Goal: Communication & Community: Answer question/provide support

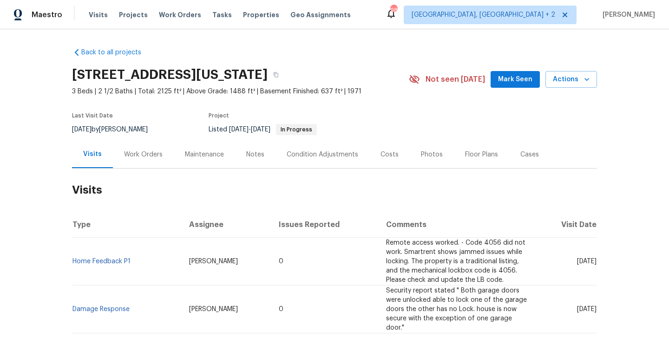
click at [147, 154] on div "Work Orders" at bounding box center [143, 154] width 39 height 9
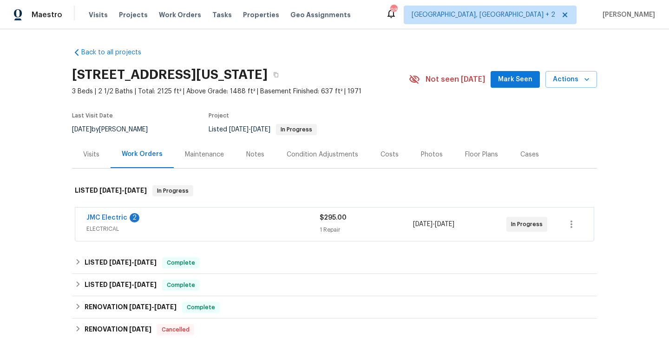
click at [118, 214] on span "JMC Electric" at bounding box center [106, 217] width 41 height 9
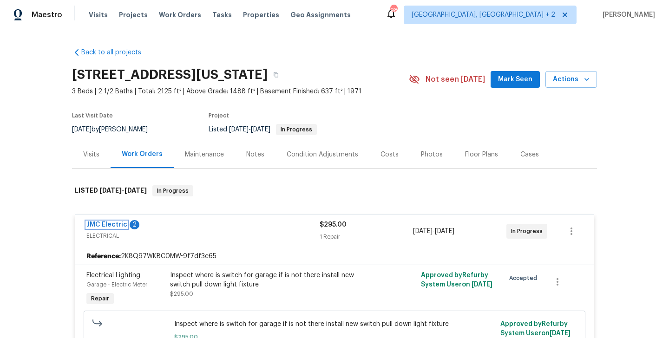
click at [114, 224] on link "JMC Electric" at bounding box center [106, 225] width 41 height 7
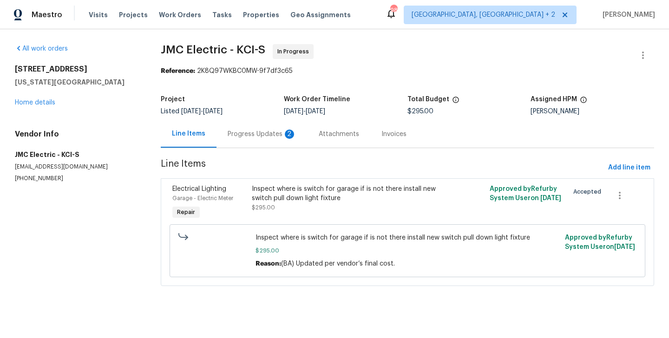
click at [238, 138] on div "Progress Updates 2" at bounding box center [262, 134] width 69 height 9
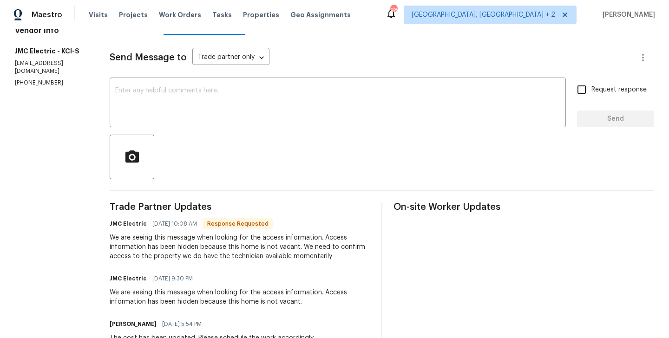
scroll to position [160, 0]
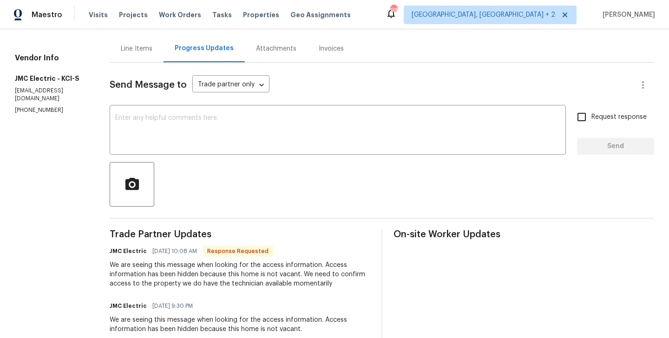
scroll to position [0, 0]
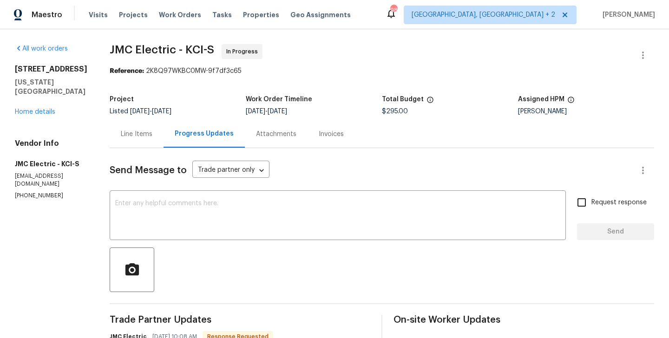
click at [117, 142] on div "Line Items" at bounding box center [137, 133] width 54 height 27
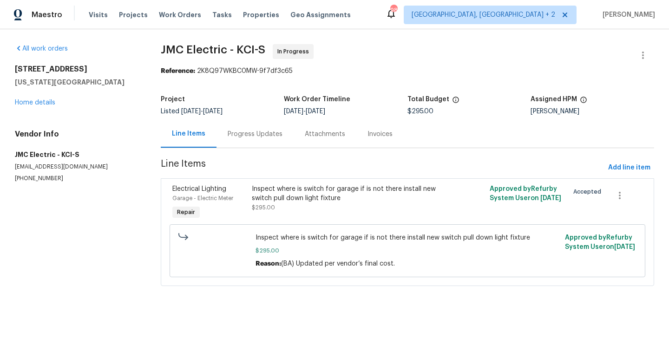
click at [257, 146] on div "Progress Updates" at bounding box center [255, 133] width 77 height 27
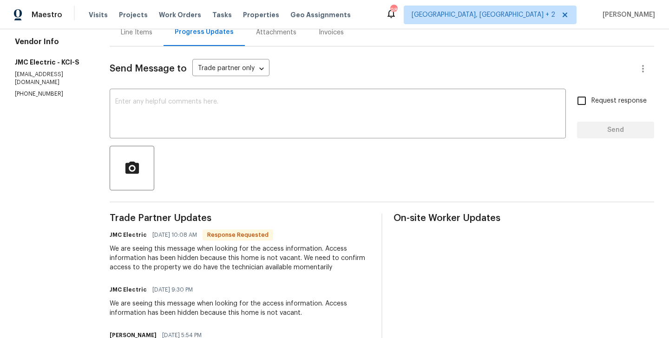
scroll to position [103, 0]
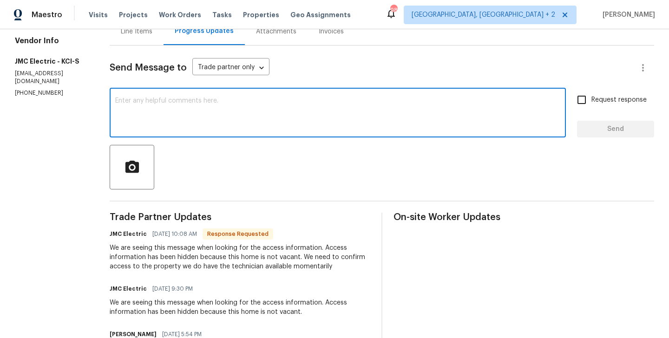
click at [164, 107] on textarea at bounding box center [337, 114] width 445 height 33
paste textarea "(913) 362-2100"
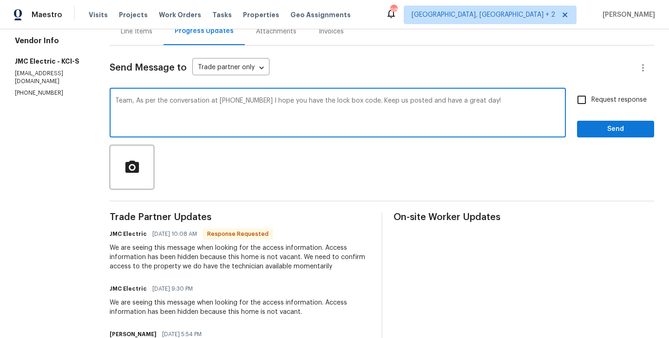
type textarea "Team, As per the conversation at (913) 362-2100 I hope you have the lock box co…"
click at [608, 103] on span "Request response" at bounding box center [618, 100] width 55 height 10
click at [591, 103] on input "Request response" at bounding box center [582, 100] width 20 height 20
checkbox input "true"
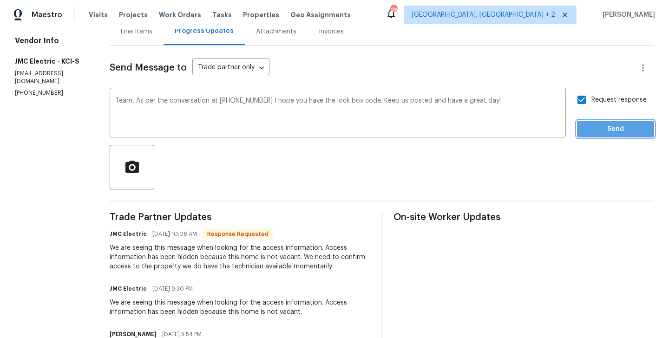
click at [608, 127] on span "Send" at bounding box center [616, 130] width 62 height 12
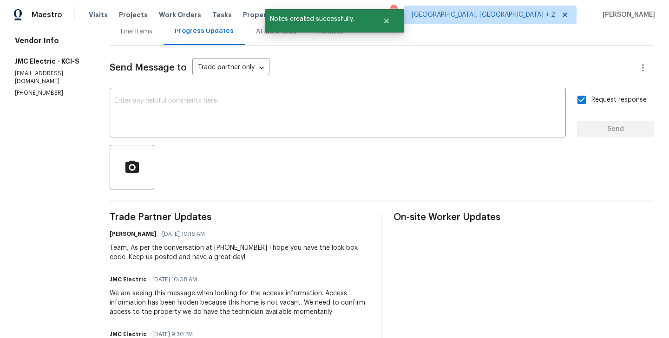
scroll to position [0, 0]
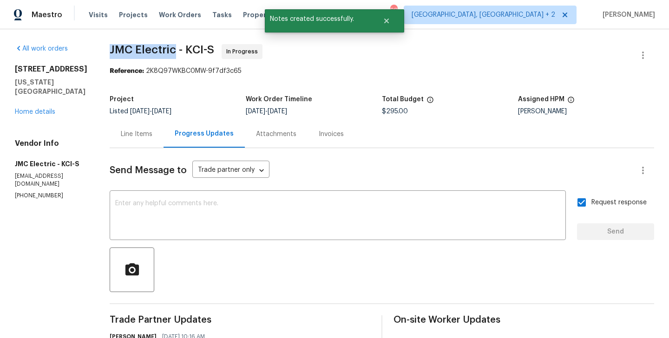
drag, startPoint x: 104, startPoint y: 51, endPoint x: 169, endPoint y: 51, distance: 65.5
copy span "JMC Electric"
click at [47, 112] on link "Home details" at bounding box center [35, 112] width 40 height 7
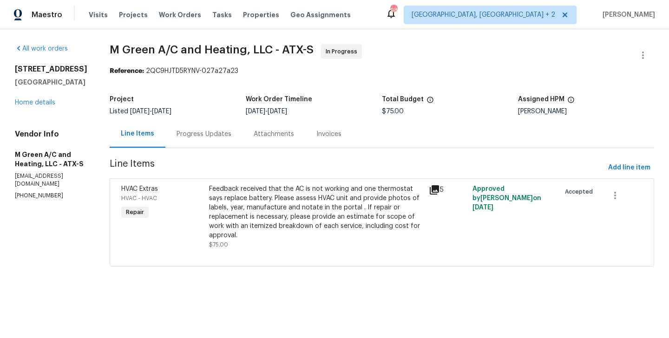
click at [228, 137] on div "Progress Updates" at bounding box center [204, 134] width 55 height 9
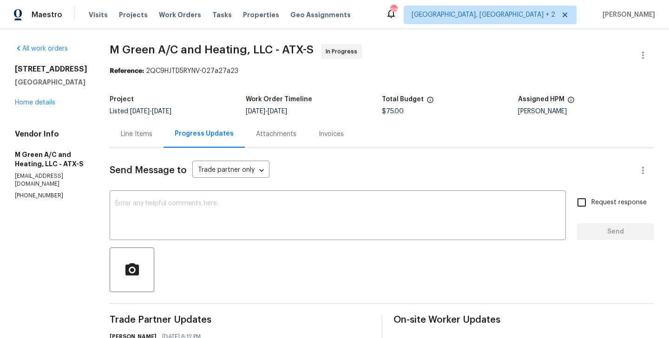
click at [156, 141] on div "Line Items" at bounding box center [137, 133] width 54 height 27
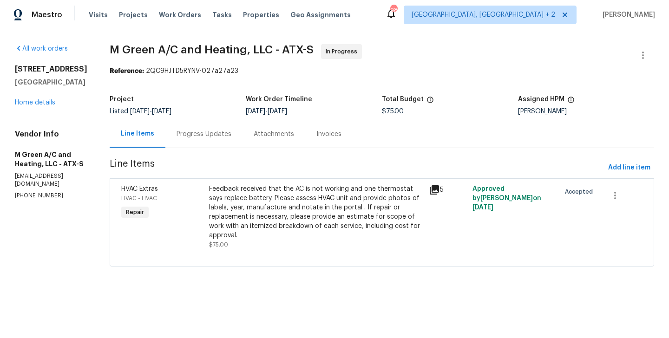
click at [265, 178] on section "M Green A/C and Heating, LLC - ATX-S In Progress Reference: 2QC9HJTD5RYNV-027a2…" at bounding box center [382, 161] width 545 height 234
click at [266, 212] on div "Feedback received that the AC is not working and one thermostat says replace ba…" at bounding box center [316, 212] width 214 height 56
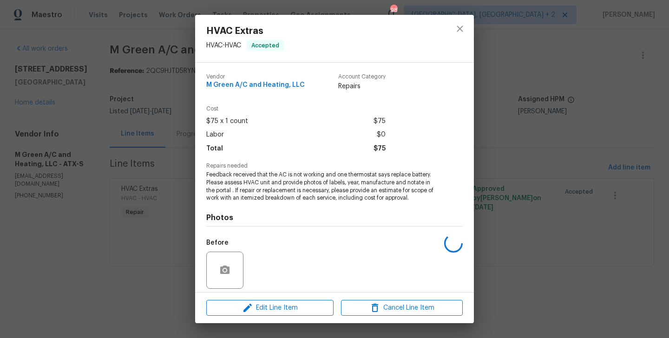
scroll to position [66, 0]
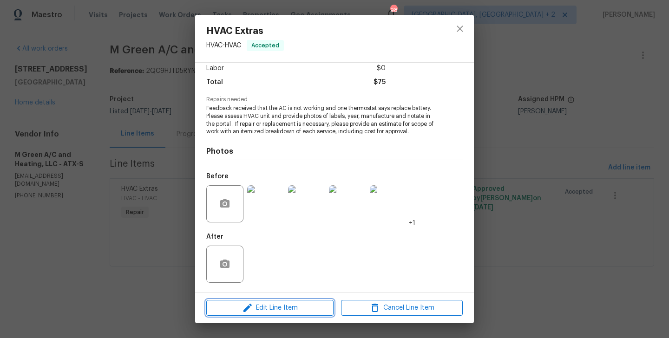
click at [264, 307] on span "Edit Line Item" at bounding box center [270, 308] width 122 height 12
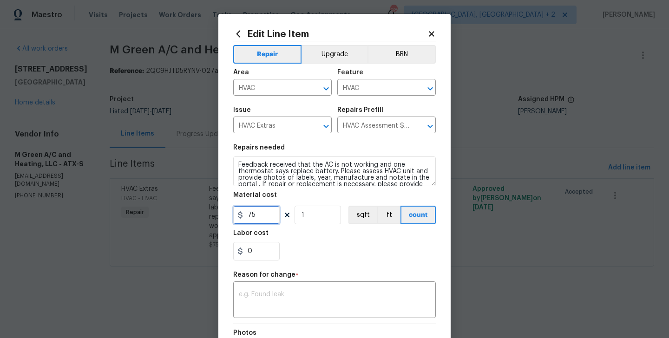
click at [253, 210] on input "75" at bounding box center [256, 215] width 46 height 19
click at [252, 215] on input "823" at bounding box center [256, 215] width 46 height 19
click at [261, 215] on input "823" at bounding box center [256, 215] width 46 height 19
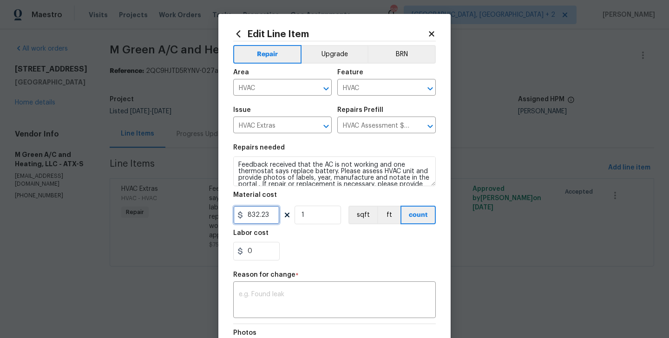
type input "832.23"
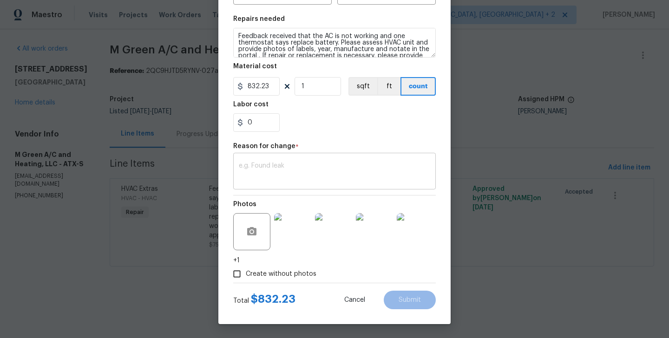
click at [277, 169] on textarea at bounding box center [334, 173] width 191 height 20
paste textarea "(BA) Updated cost per BR team approval."
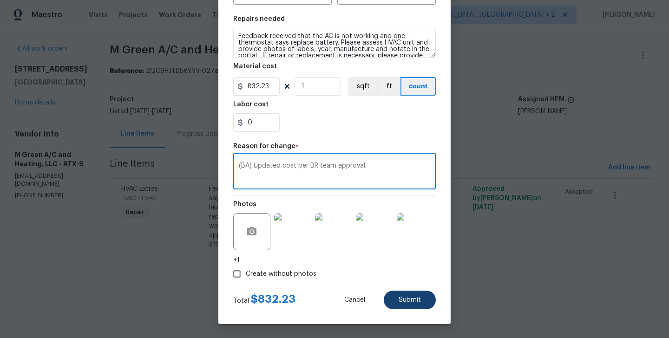
type textarea "(BA) Updated cost per BR team approval."
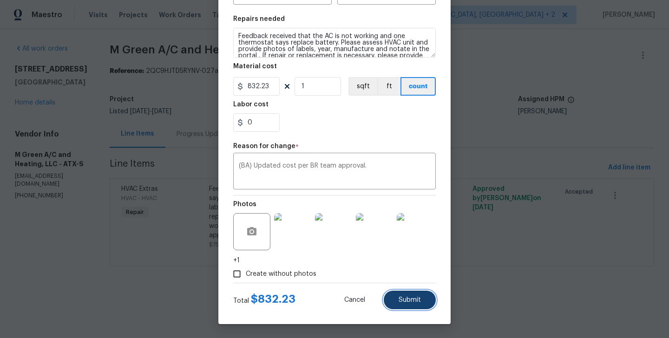
click at [418, 297] on span "Submit" at bounding box center [410, 300] width 22 height 7
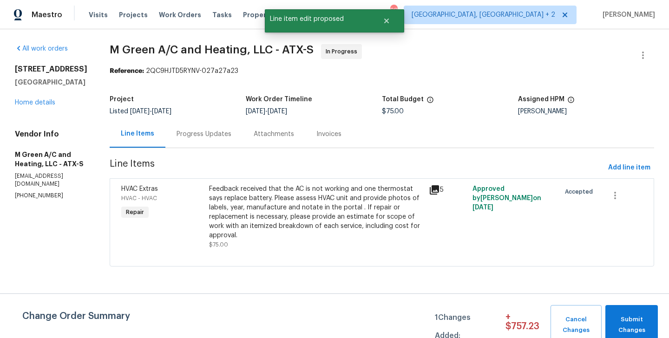
scroll to position [0, 0]
click at [622, 316] on span "Submit Changes" at bounding box center [631, 325] width 43 height 21
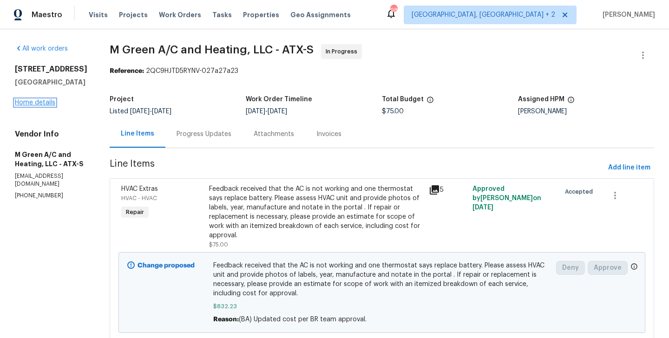
click at [35, 100] on link "Home details" at bounding box center [35, 102] width 40 height 7
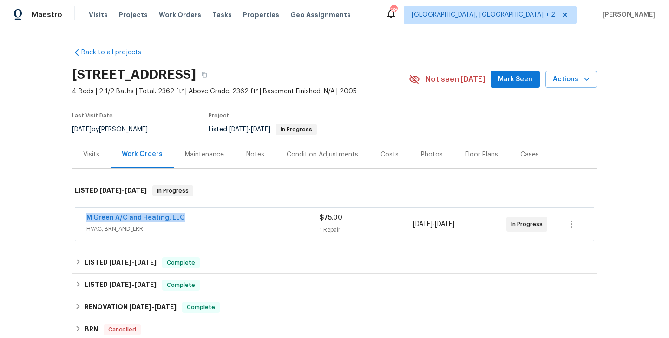
drag, startPoint x: 187, startPoint y: 219, endPoint x: 71, endPoint y: 216, distance: 115.7
click at [71, 216] on div "Back to all projects 275 Peppergrass Cv, Kyle, TX 78640 4 Beds | 2 1/2 Baths | …" at bounding box center [334, 183] width 669 height 309
copy link "M Green A/C and Heating, LLC"
click at [117, 219] on link "M Green A/C and Heating, LLC" at bounding box center [135, 218] width 99 height 7
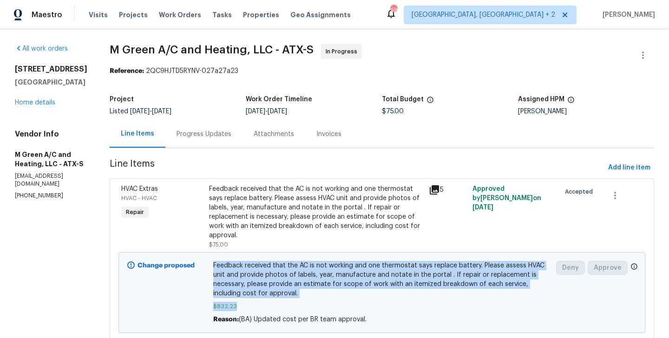
drag, startPoint x: 255, startPoint y: 307, endPoint x: 229, endPoint y: 306, distance: 26.5
click at [229, 306] on div "Change proposed Feedback received that the AC is not working and one thermostat…" at bounding box center [381, 292] width 527 height 81
click at [235, 307] on span "$832.23" at bounding box center [382, 306] width 338 height 9
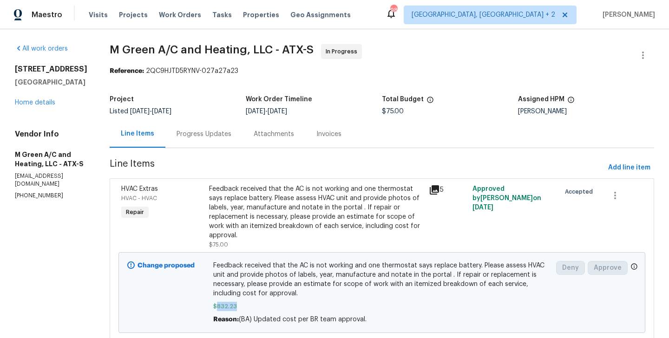
click at [235, 307] on span "$832.23" at bounding box center [382, 306] width 338 height 9
click at [456, 132] on div "Line Items Progress Updates Attachments Invoices" at bounding box center [382, 134] width 545 height 28
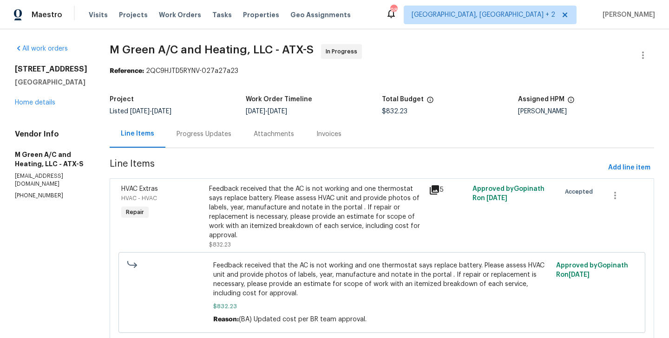
click at [236, 128] on div "Progress Updates" at bounding box center [203, 133] width 77 height 27
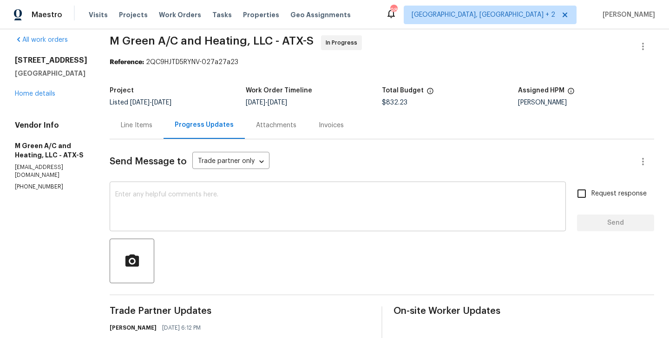
scroll to position [76, 0]
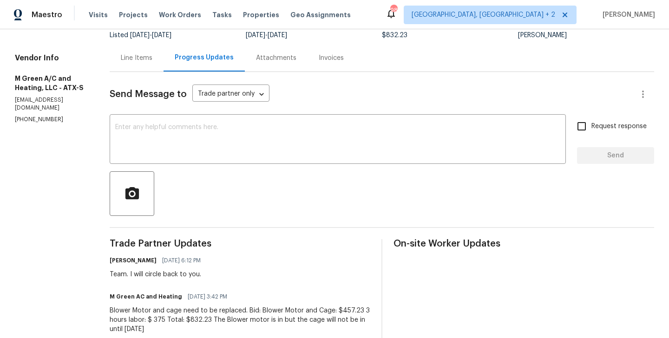
click at [138, 270] on div "Team. I will circle back to you." at bounding box center [158, 274] width 97 height 9
copy div "Team"
click at [183, 160] on div "x ​" at bounding box center [338, 140] width 456 height 47
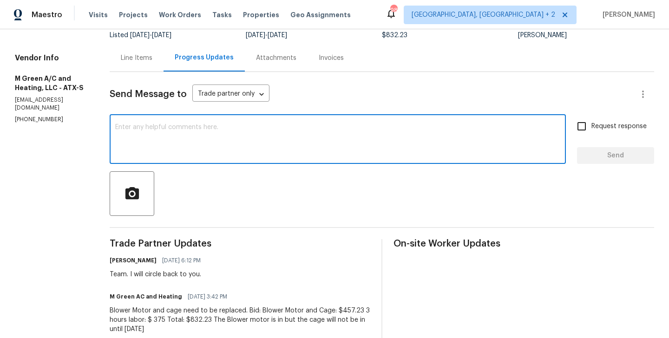
paste textarea "Team"
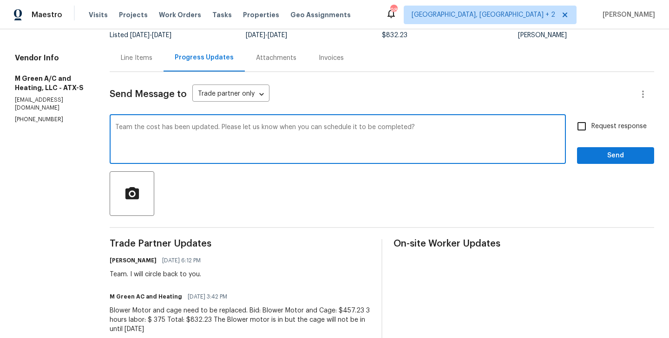
type textarea "Team the cost has been updated. Please let us know when you can schedule it to …"
click at [609, 120] on label "Request response" at bounding box center [609, 127] width 75 height 20
click at [591, 120] on input "Request response" at bounding box center [582, 127] width 20 height 20
checkbox input "true"
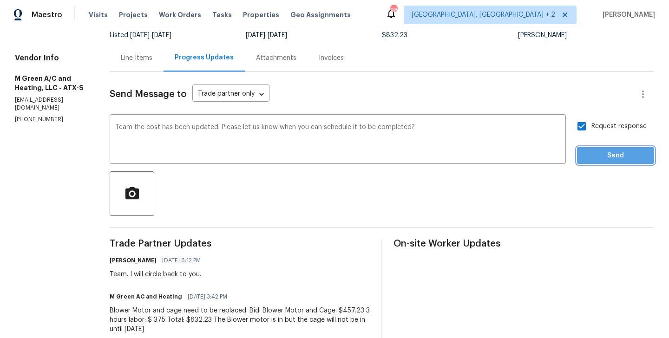
click at [601, 147] on button "Send" at bounding box center [615, 155] width 77 height 17
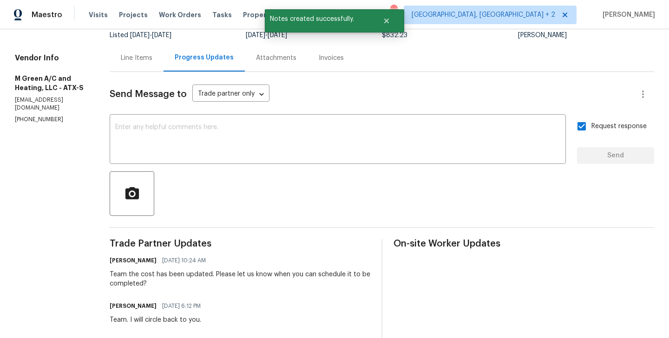
click at [35, 116] on p "(972) 415-3696" at bounding box center [51, 120] width 72 height 8
copy p "(972) 415-3696"
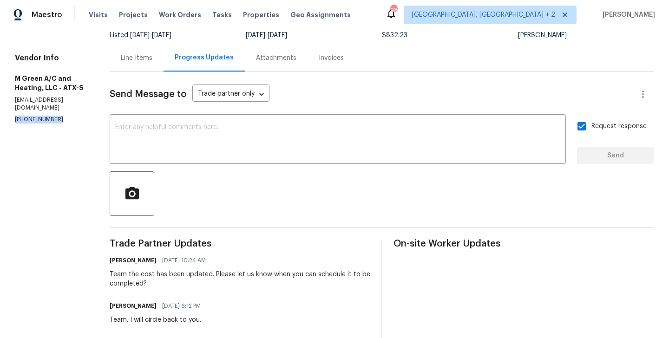
scroll to position [0, 0]
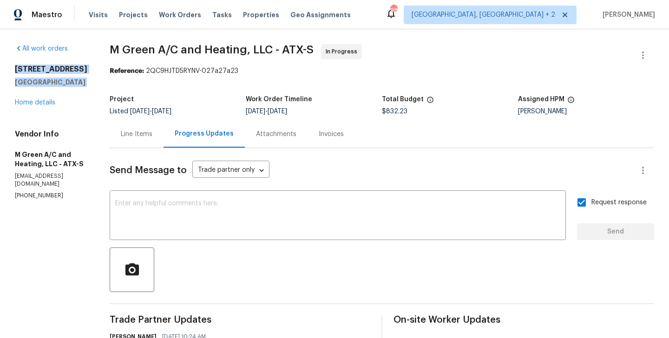
drag, startPoint x: 71, startPoint y: 91, endPoint x: 10, endPoint y: 69, distance: 64.7
copy div "275 Peppergrass Cv Kyle, TX 78640"
click at [135, 49] on span "M Green A/C and Heating, LLC - ATX-S" at bounding box center [212, 49] width 204 height 11
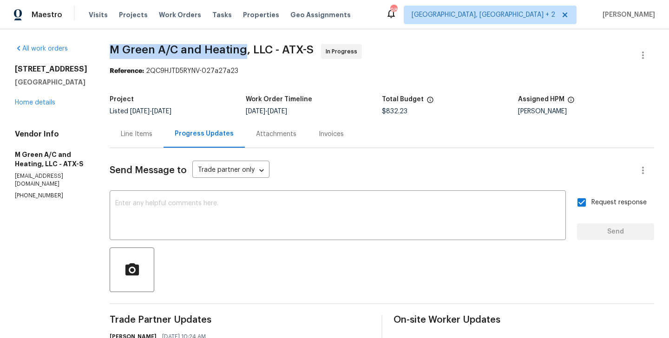
drag, startPoint x: 135, startPoint y: 49, endPoint x: 247, endPoint y: 49, distance: 112.0
click at [247, 49] on span "M Green A/C and Heating, LLC - ATX-S" at bounding box center [212, 49] width 204 height 11
copy span "M Green A/C and Heating"
click at [46, 105] on link "Home details" at bounding box center [35, 102] width 40 height 7
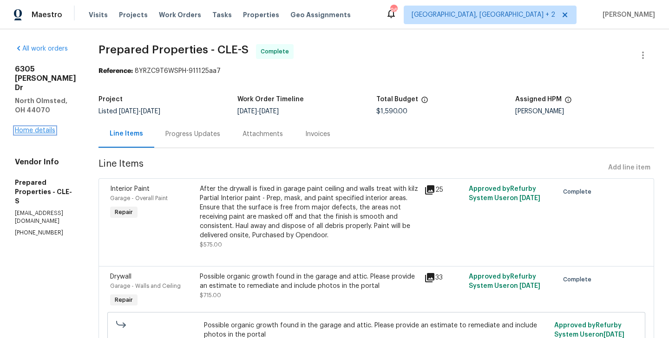
click at [41, 127] on link "Home details" at bounding box center [35, 130] width 40 height 7
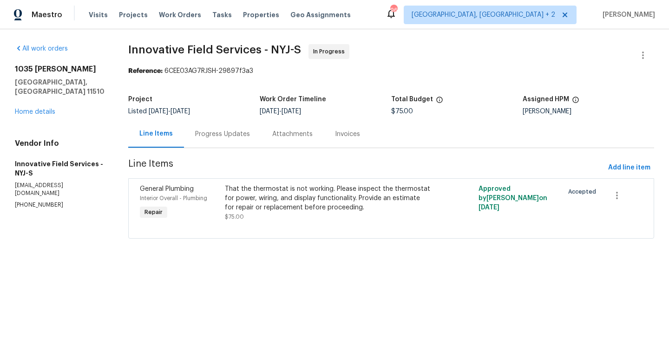
click at [206, 143] on div "Progress Updates" at bounding box center [222, 133] width 77 height 27
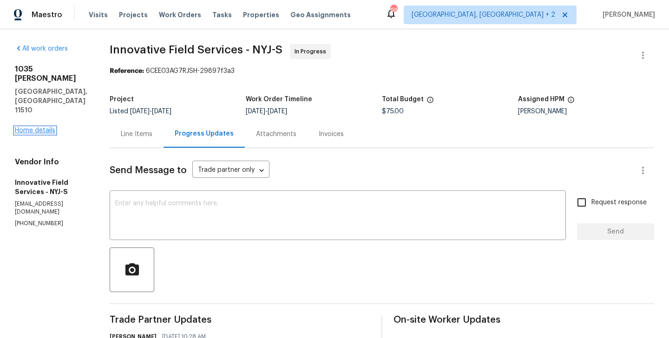
click at [43, 127] on link "Home details" at bounding box center [35, 130] width 40 height 7
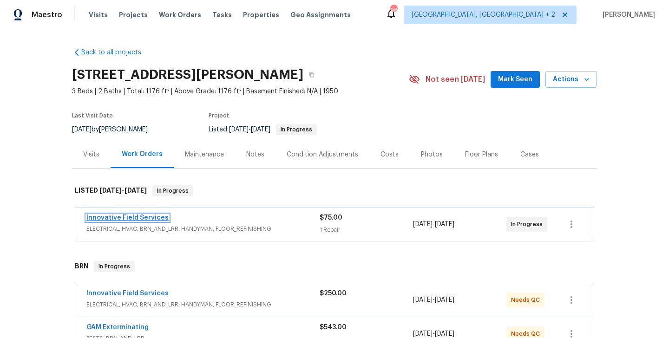
click at [146, 217] on link "Innovative Field Services" at bounding box center [127, 218] width 82 height 7
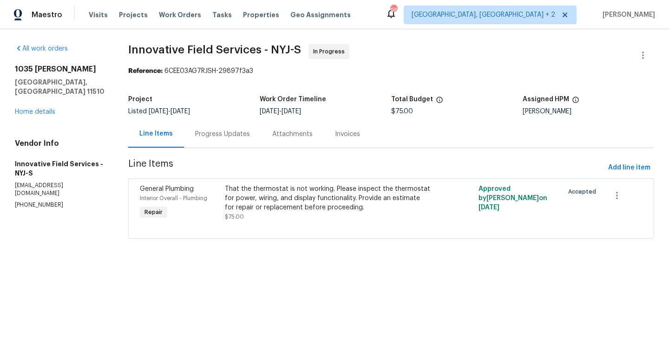
click at [230, 142] on div "Progress Updates" at bounding box center [222, 133] width 77 height 27
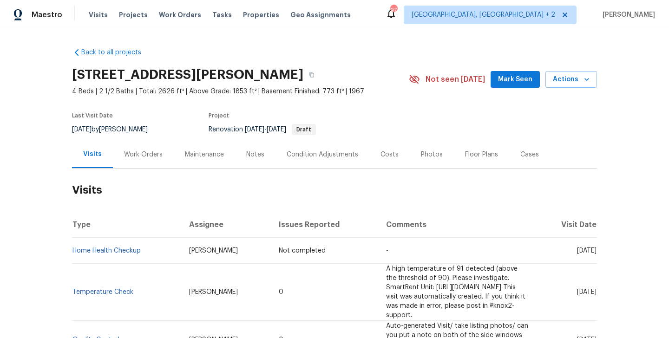
click at [148, 154] on div "Work Orders" at bounding box center [143, 154] width 39 height 9
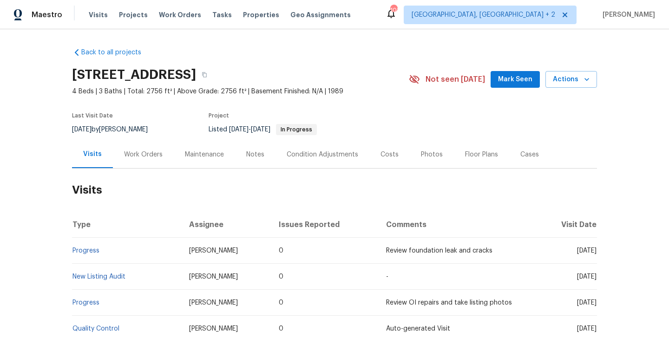
click at [145, 156] on div "Work Orders" at bounding box center [143, 154] width 39 height 9
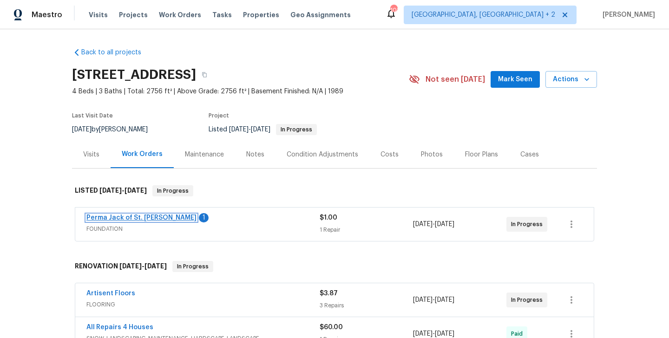
click at [151, 219] on link "Perma Jack of St. [PERSON_NAME]" at bounding box center [141, 218] width 110 height 7
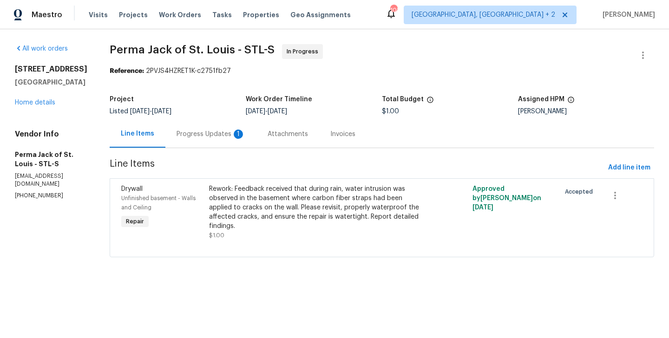
click at [206, 138] on div "Progress Updates 1" at bounding box center [211, 134] width 69 height 9
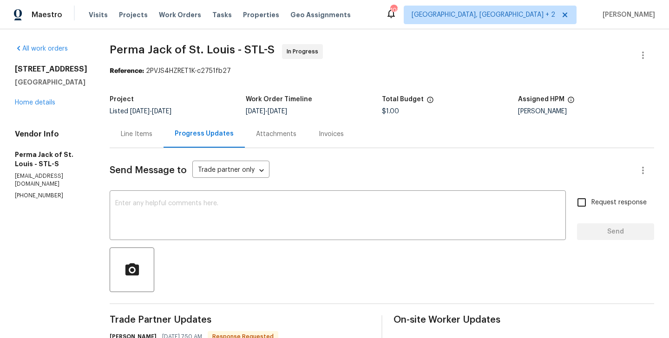
click at [135, 137] on div "Line Items" at bounding box center [137, 134] width 32 height 9
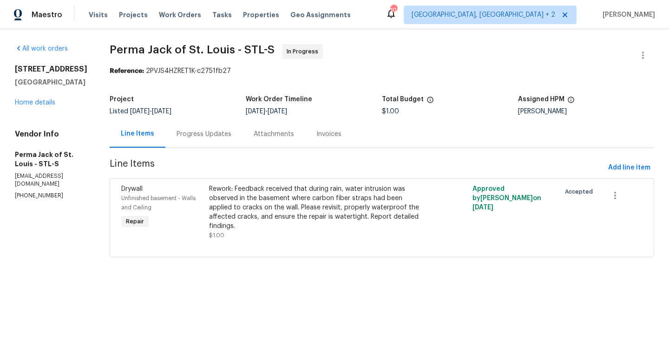
click at [203, 133] on div "Progress Updates" at bounding box center [204, 134] width 55 height 9
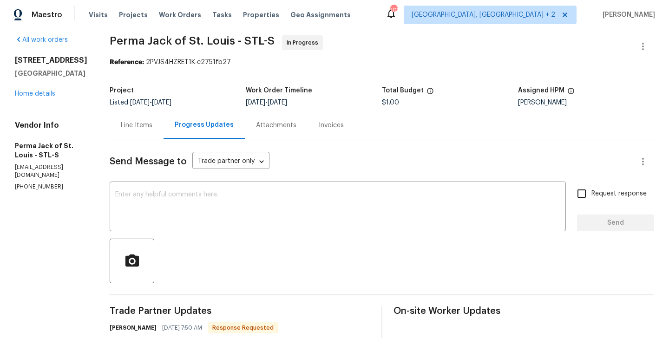
scroll to position [242, 0]
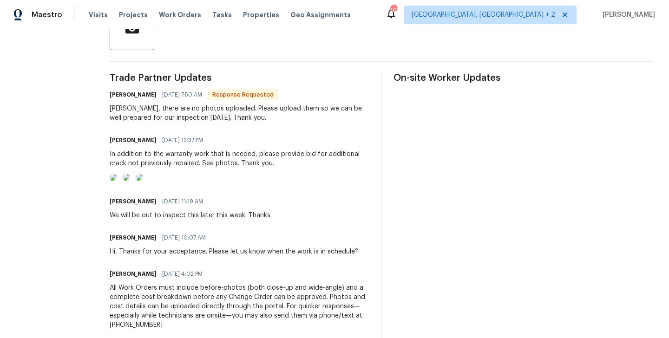
click at [117, 181] on img at bounding box center [113, 177] width 7 height 7
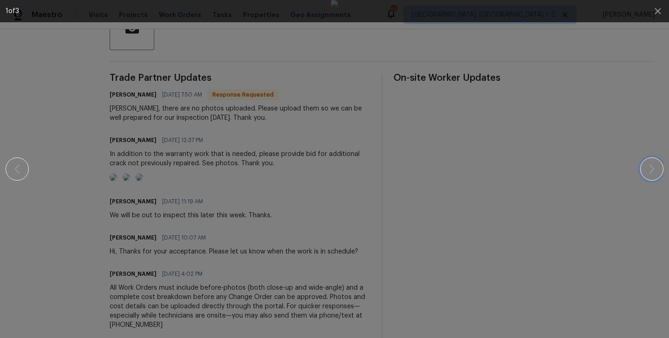
click at [647, 168] on icon "button" at bounding box center [651, 169] width 11 height 11
click at [655, 163] on button "button" at bounding box center [651, 169] width 23 height 23
click at [629, 138] on div at bounding box center [334, 169] width 589 height 338
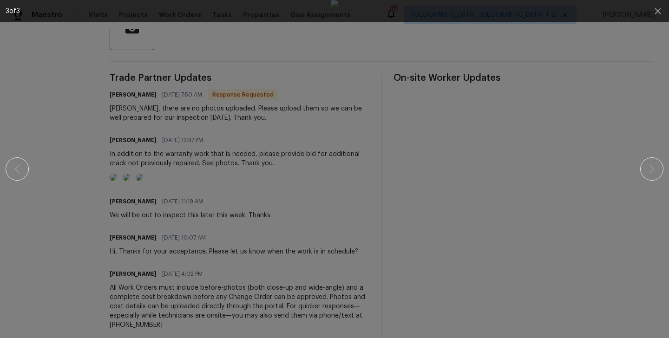
click at [602, 139] on div at bounding box center [334, 169] width 589 height 338
click at [592, 115] on div at bounding box center [334, 169] width 589 height 338
click at [641, 85] on div at bounding box center [335, 169] width 658 height 338
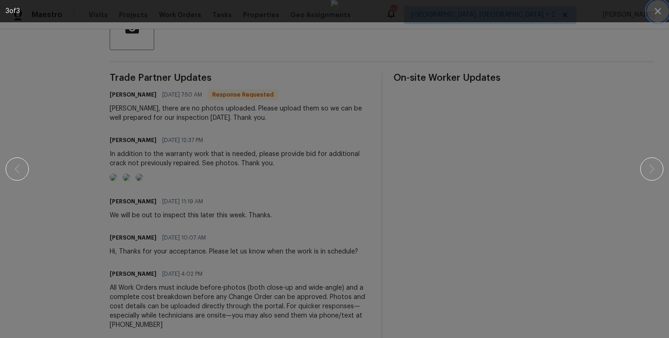
click at [658, 7] on icon "button" at bounding box center [657, 11] width 11 height 11
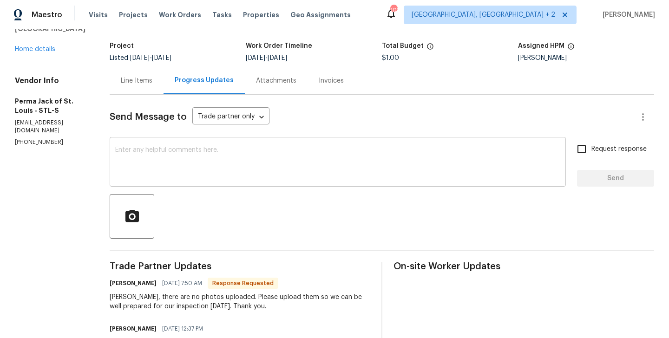
scroll to position [78, 0]
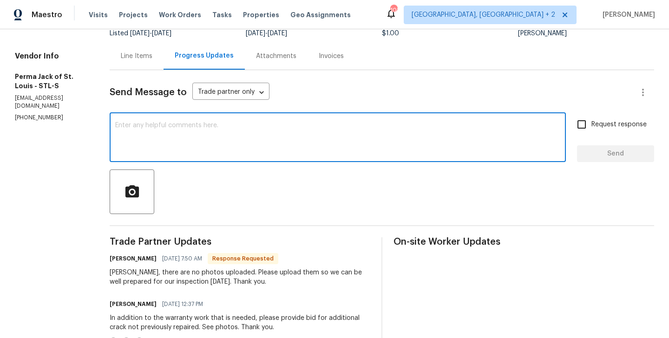
click at [155, 134] on textarea at bounding box center [337, 138] width 445 height 33
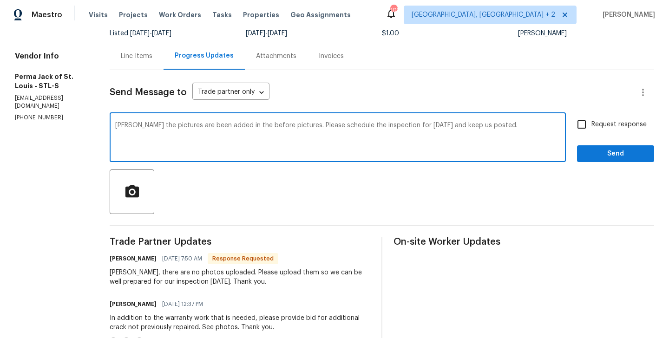
type textarea "Chris the pictures are been added in the before pictures. Please schedule the i…"
click at [599, 130] on label "Request response" at bounding box center [609, 125] width 75 height 20
click at [591, 130] on input "Request response" at bounding box center [582, 125] width 20 height 20
checkbox input "true"
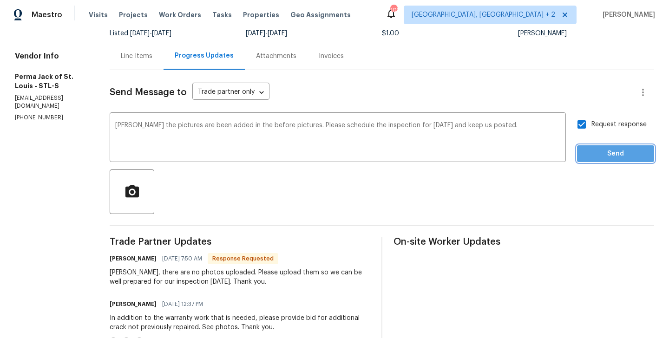
click at [585, 161] on button "Send" at bounding box center [615, 153] width 77 height 17
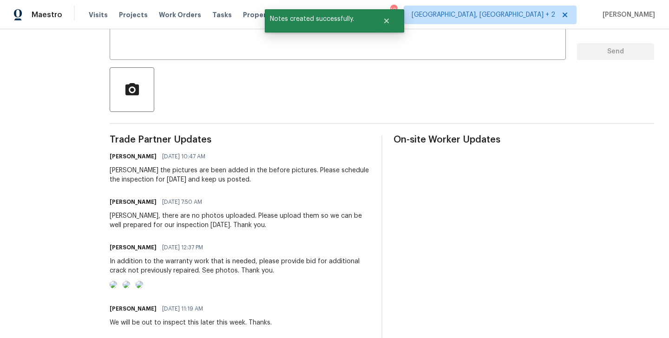
scroll to position [0, 0]
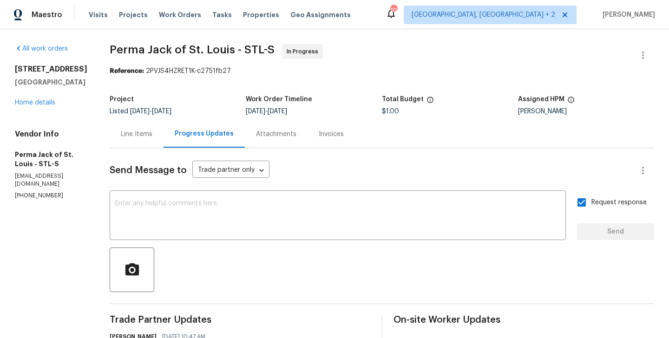
click at [134, 142] on div "Line Items" at bounding box center [137, 133] width 54 height 27
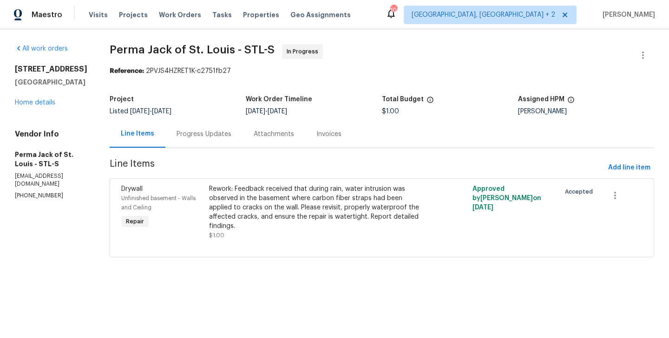
click at [290, 206] on div "Rework: Feedback received that during rain, water intrusion was observed in the…" at bounding box center [316, 207] width 214 height 46
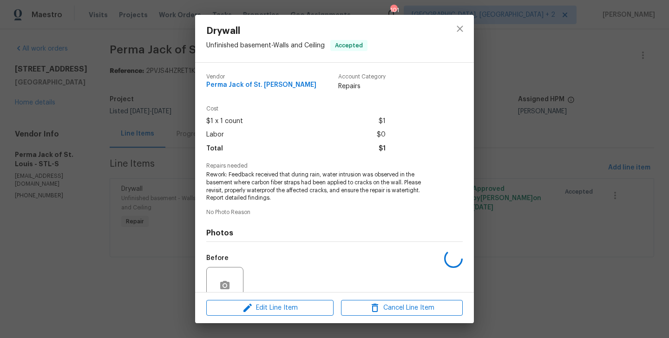
scroll to position [82, 0]
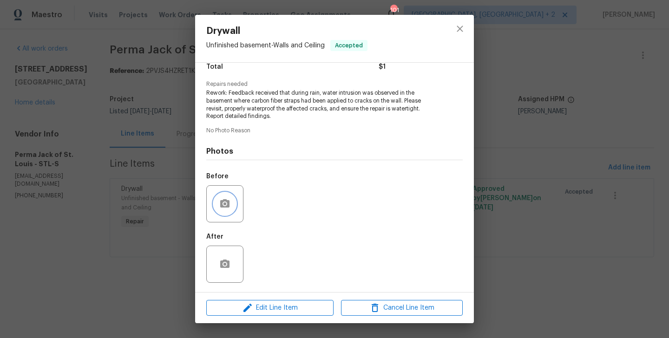
click at [226, 207] on icon "button" at bounding box center [224, 203] width 9 height 8
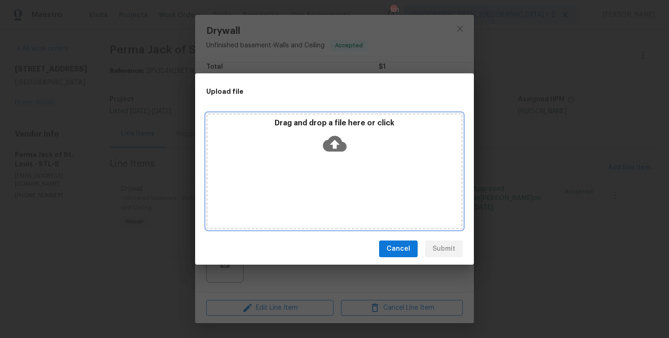
click at [339, 144] on icon at bounding box center [335, 144] width 24 height 16
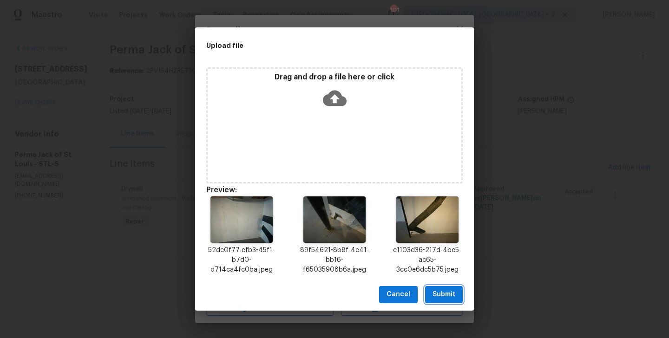
click at [447, 287] on button "Submit" at bounding box center [444, 294] width 38 height 17
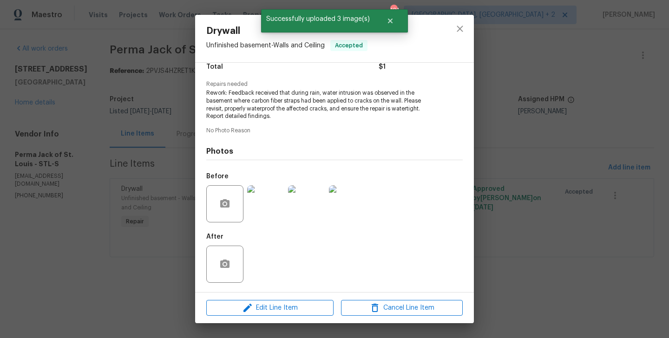
click at [516, 232] on div "Drywall Unfinished basement - Walls and Ceiling Accepted Vendor Perma Jack of S…" at bounding box center [334, 169] width 669 height 338
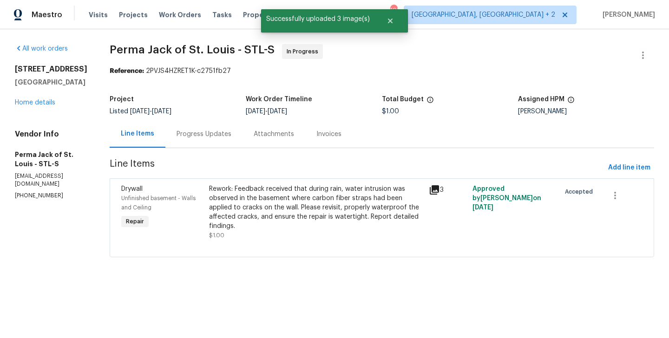
click at [212, 145] on div "Progress Updates" at bounding box center [203, 133] width 77 height 27
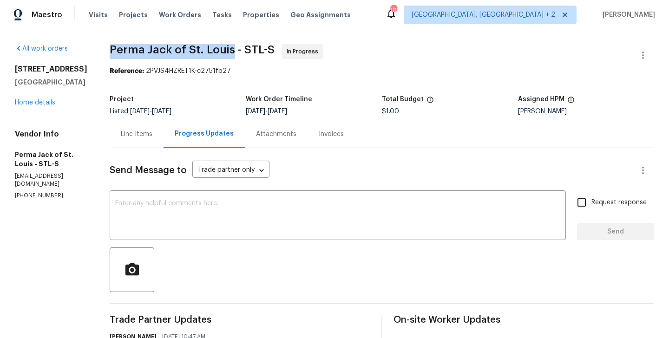
drag, startPoint x: 102, startPoint y: 51, endPoint x: 227, endPoint y: 52, distance: 125.5
copy span "Perma Jack of St. Louis"
click at [36, 106] on link "Home details" at bounding box center [35, 102] width 40 height 7
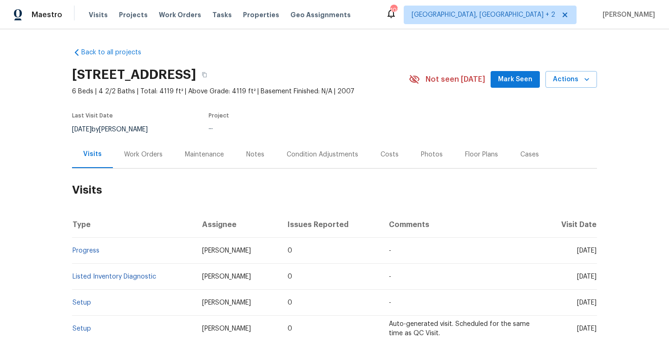
click at [146, 155] on div "Work Orders" at bounding box center [143, 154] width 39 height 9
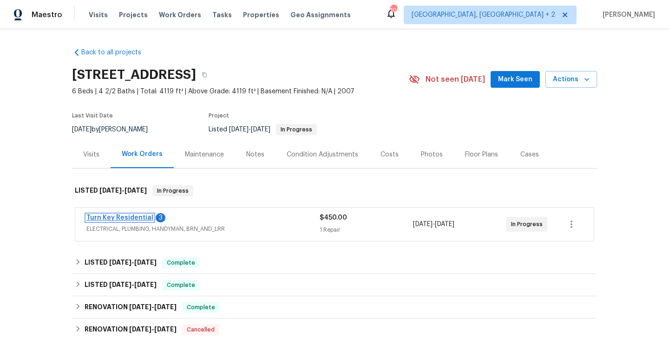
click at [142, 219] on link "Turn Key Residential" at bounding box center [119, 218] width 67 height 7
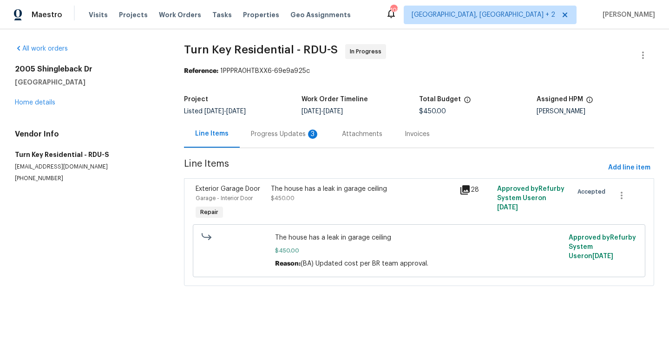
click at [251, 131] on div "Progress Updates 3" at bounding box center [285, 134] width 69 height 9
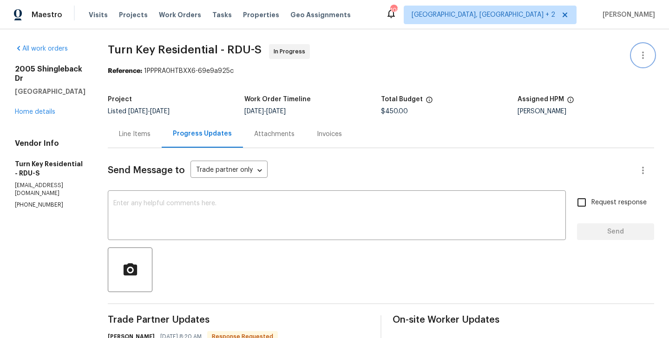
click at [649, 52] on button "button" at bounding box center [643, 55] width 22 height 22
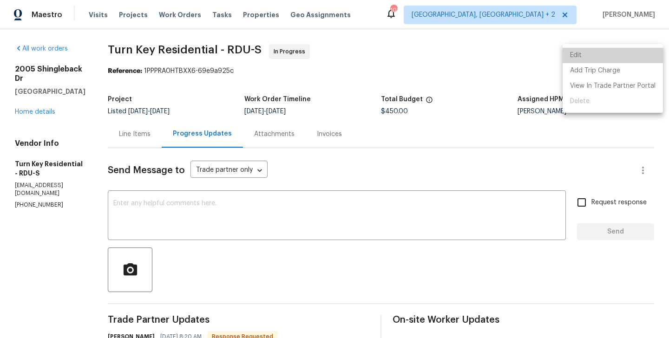
click at [619, 52] on li "Edit" at bounding box center [613, 55] width 100 height 15
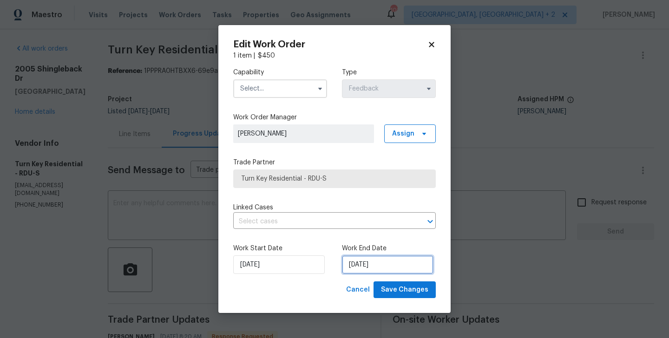
click at [372, 260] on input "[DATE]" at bounding box center [388, 265] width 92 height 19
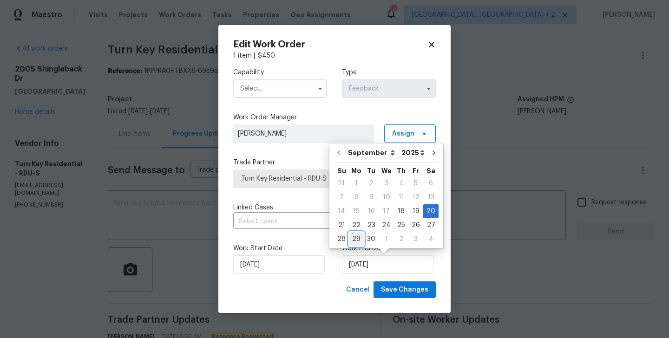
click at [358, 241] on div "29" at bounding box center [356, 239] width 15 height 13
type input "[DATE]"
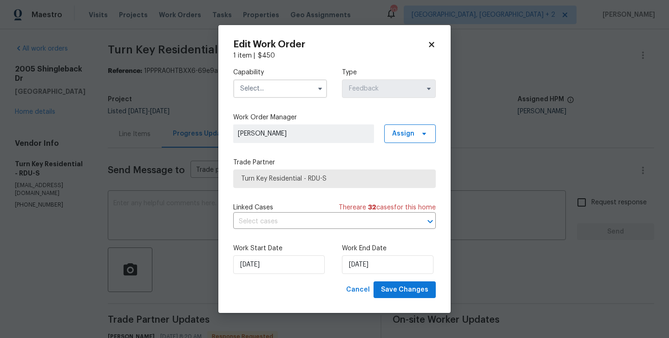
click at [287, 84] on input "text" at bounding box center [280, 88] width 94 height 19
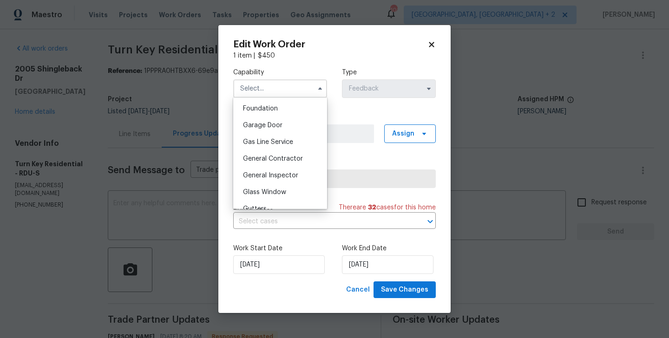
scroll to position [473, 0]
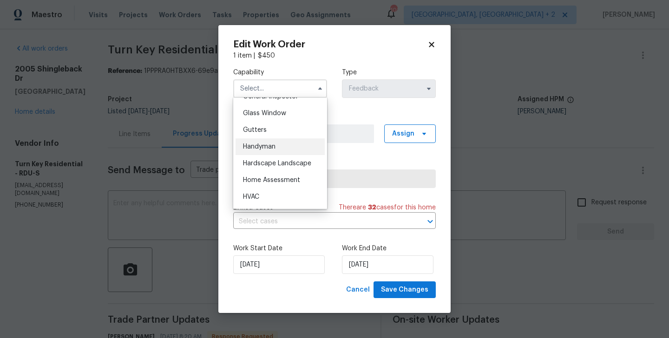
click at [275, 143] on div "Handyman" at bounding box center [280, 146] width 89 height 17
type input "Handyman"
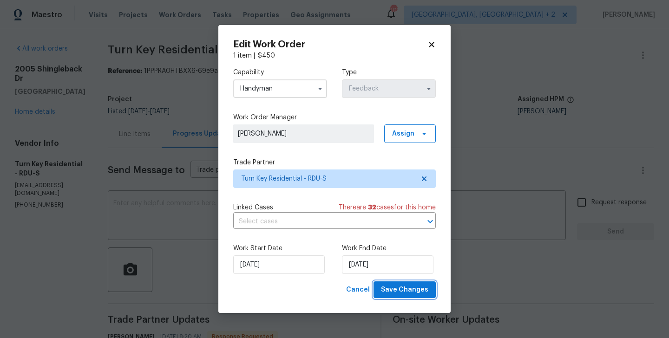
click at [398, 291] on span "Save Changes" at bounding box center [404, 290] width 47 height 12
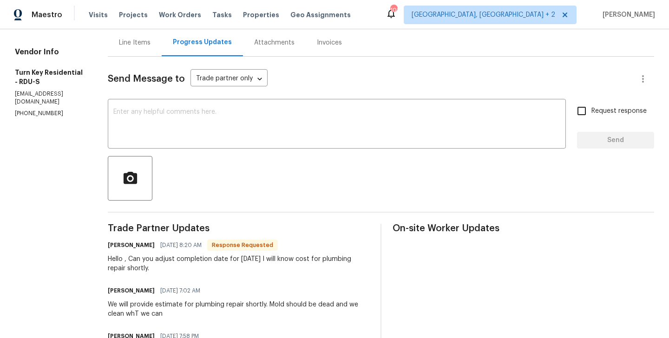
scroll to position [93, 0]
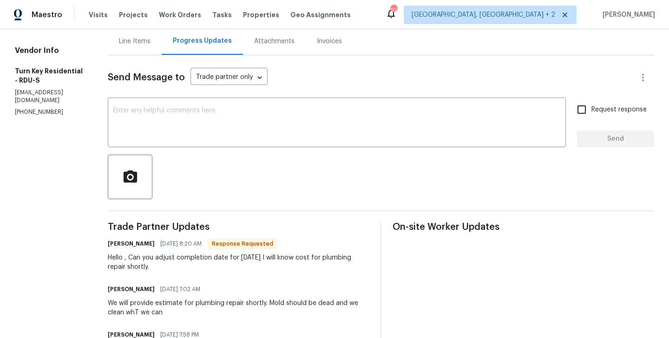
click at [133, 244] on h6 "Maria Johnson" at bounding box center [131, 243] width 47 height 9
copy h6 "Maria"
click at [191, 140] on div "x ​" at bounding box center [337, 123] width 458 height 47
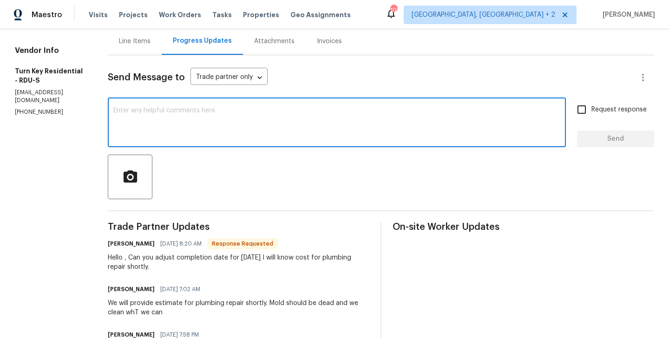
paste textarea "Maria"
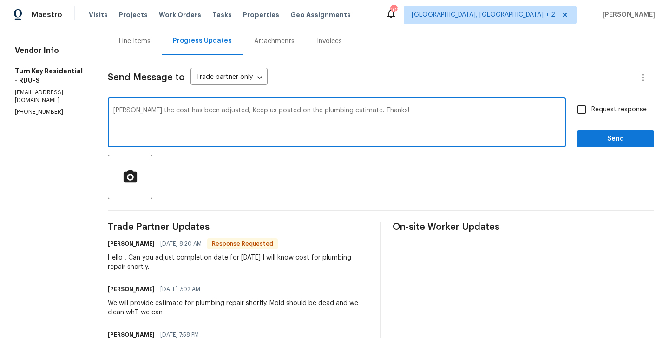
type textarea "Maria the cost has been adjusted, Keep us posted on the plumbing estimate. Than…"
click at [591, 105] on input "Request response" at bounding box center [582, 110] width 20 height 20
checkbox input "true"
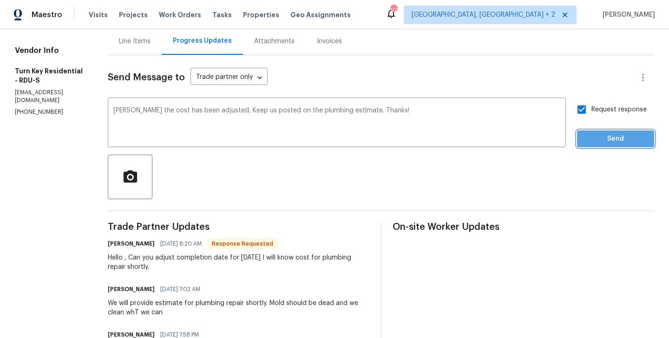
click at [591, 138] on span "Send" at bounding box center [616, 139] width 62 height 12
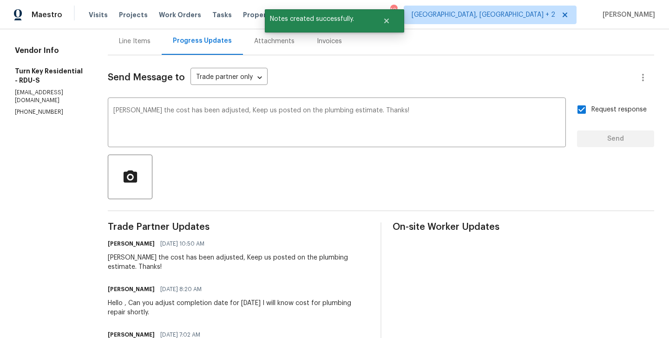
scroll to position [0, 0]
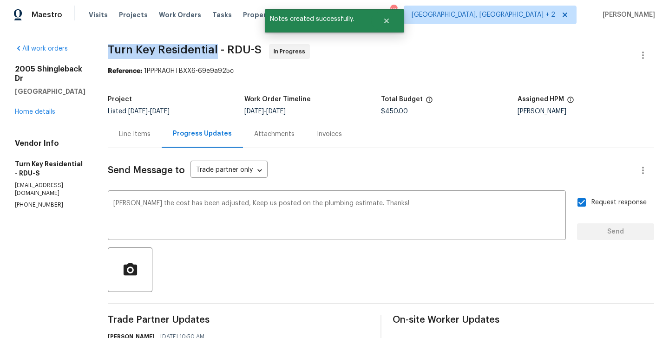
drag, startPoint x: 128, startPoint y: 47, endPoint x: 239, endPoint y: 48, distance: 111.5
copy span "Turn Key Residential"
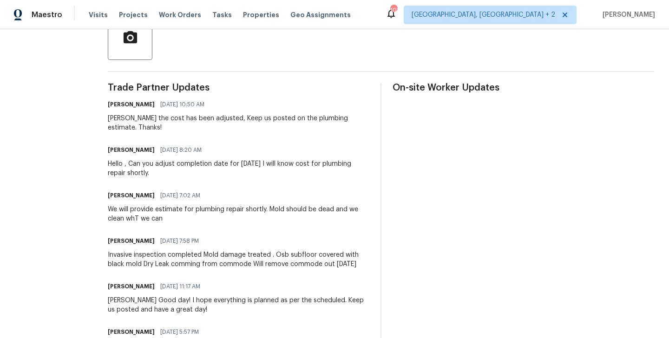
scroll to position [258, 0]
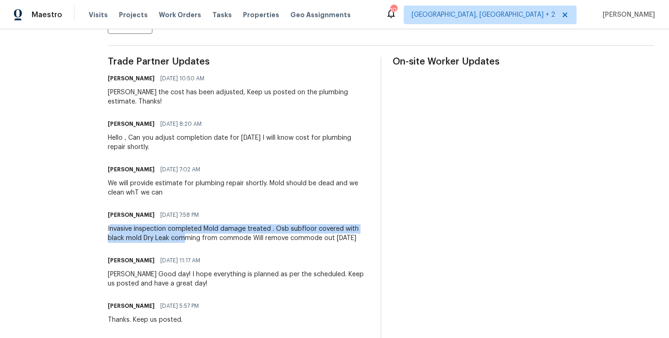
drag, startPoint x: 133, startPoint y: 229, endPoint x: 210, endPoint y: 241, distance: 77.2
click at [210, 241] on div "Invasive inspection completed Mold damage treated . Osb subfloor covered with b…" at bounding box center [239, 233] width 262 height 19
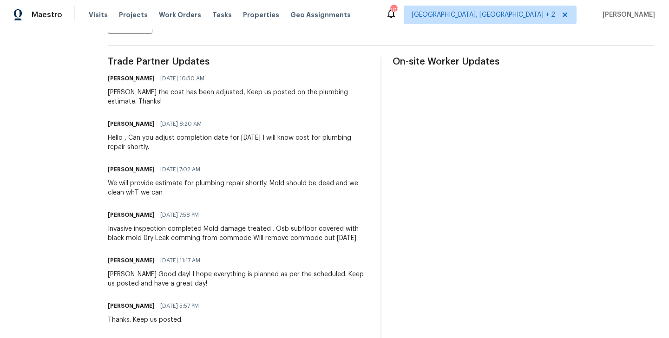
drag, startPoint x: 131, startPoint y: 230, endPoint x: 176, endPoint y: 252, distance: 49.7
click at [176, 243] on div "Invasive inspection completed Mold damage treated . Osb subfloor covered with b…" at bounding box center [239, 233] width 262 height 19
copy div "Invasive inspection completed Mold damage treated . Osb subfloor covered with b…"
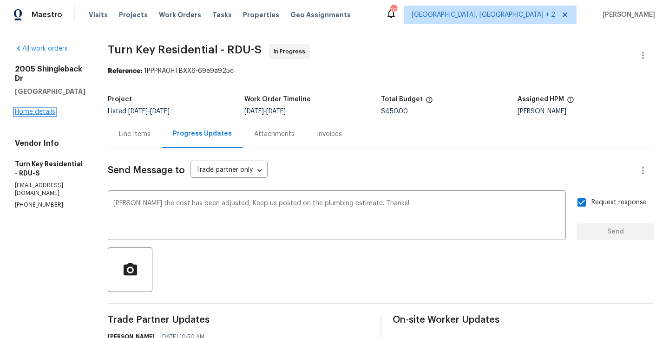
click at [26, 109] on link "Home details" at bounding box center [35, 112] width 40 height 7
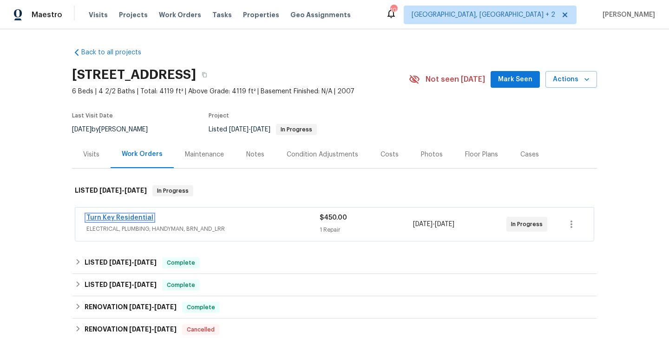
click at [133, 216] on link "Turn Key Residential" at bounding box center [119, 218] width 67 height 7
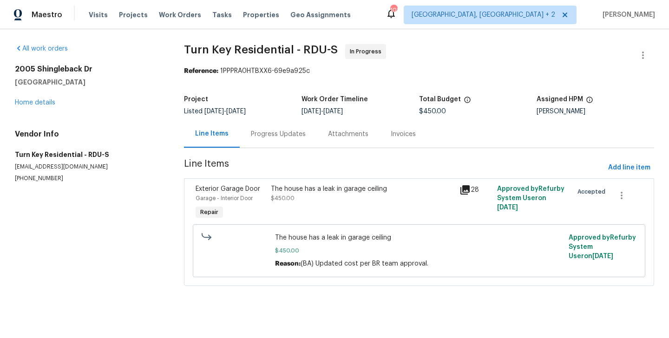
click at [266, 122] on div "Progress Updates" at bounding box center [278, 133] width 77 height 27
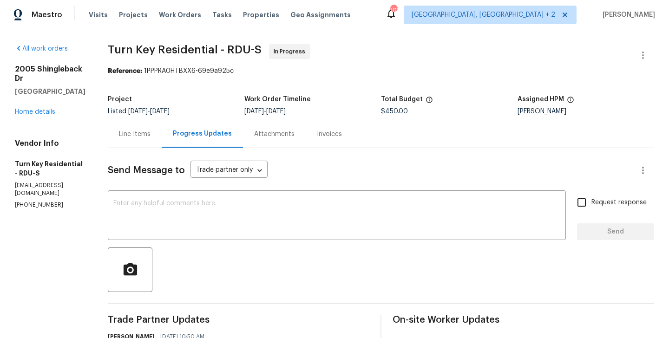
click at [151, 136] on div "Line Items" at bounding box center [135, 134] width 32 height 9
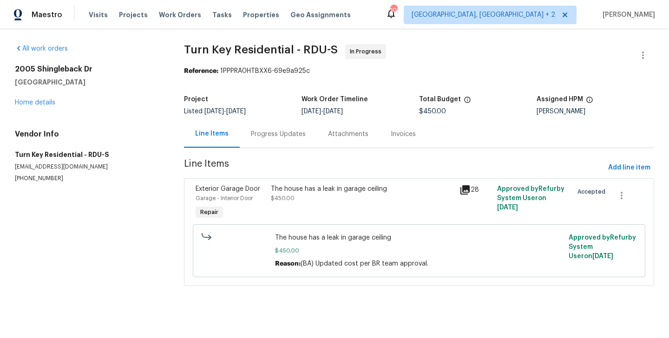
click at [319, 190] on div "The house has a leak in garage ceiling" at bounding box center [362, 188] width 183 height 9
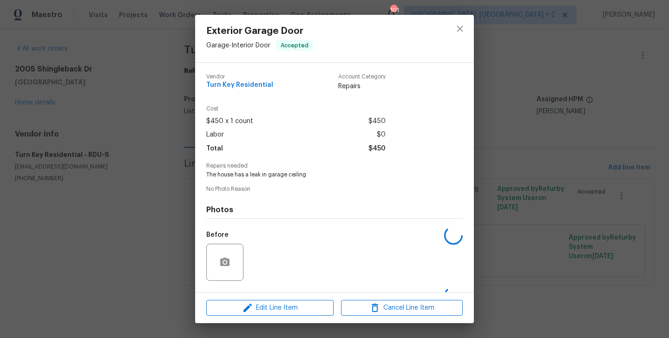
scroll to position [59, 0]
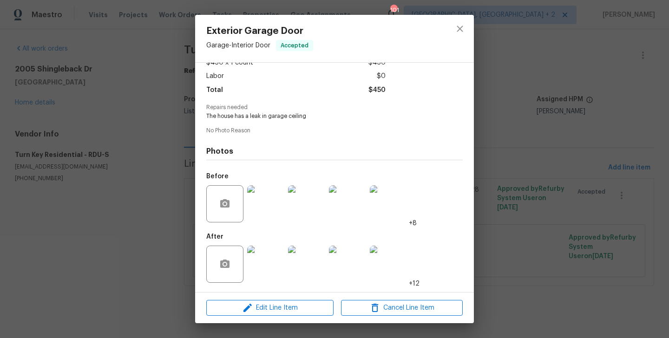
click at [264, 267] on img at bounding box center [265, 264] width 37 height 37
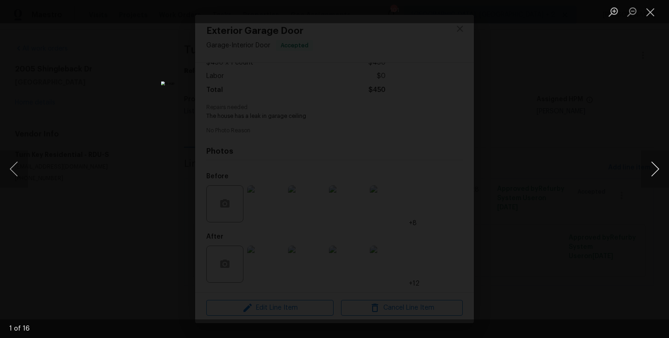
click at [655, 173] on button "Next image" at bounding box center [655, 169] width 28 height 37
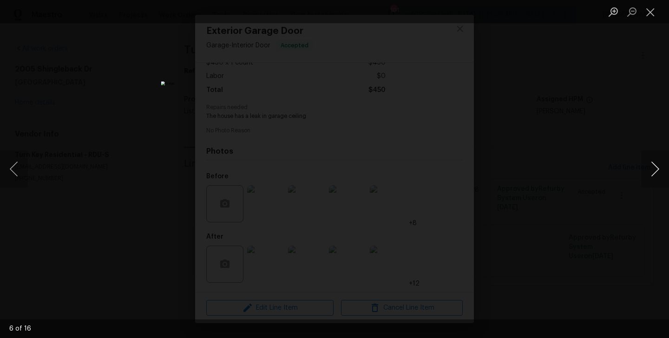
click at [655, 173] on button "Next image" at bounding box center [655, 169] width 28 height 37
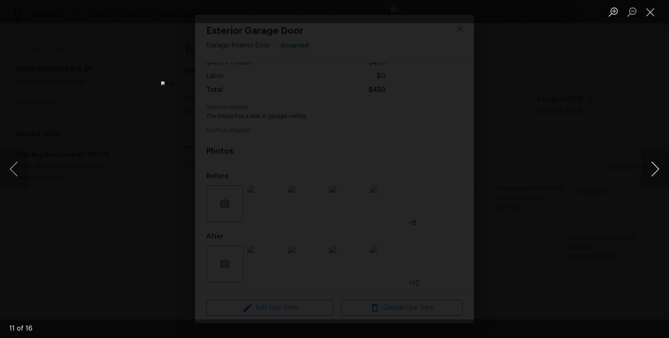
click at [655, 173] on button "Next image" at bounding box center [655, 169] width 28 height 37
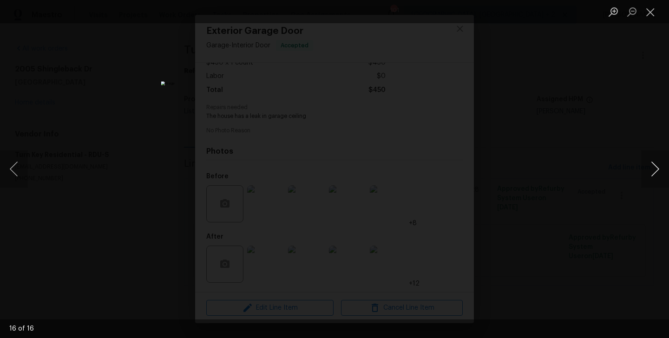
click at [655, 173] on button "Next image" at bounding box center [655, 169] width 28 height 37
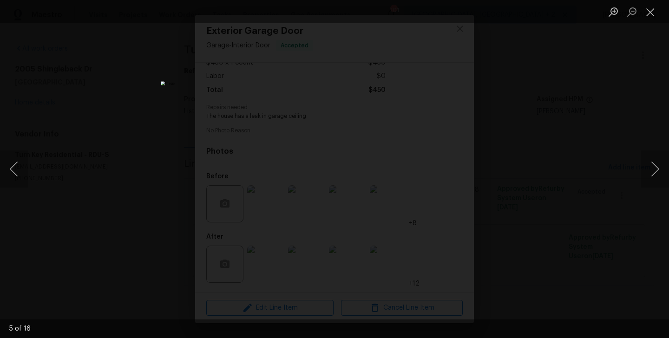
click at [556, 176] on div "Lightbox" at bounding box center [334, 169] width 669 height 338
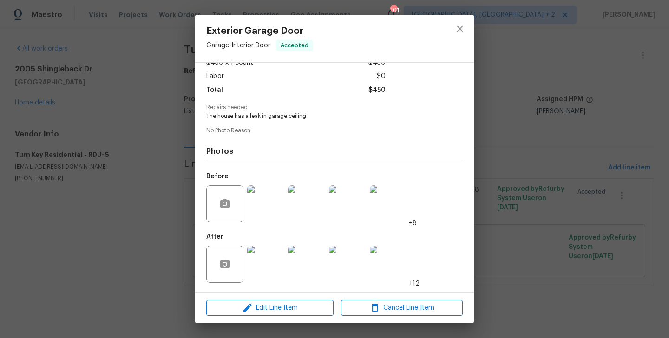
click at [556, 176] on div "Exterior Garage Door Garage - Interior Door Accepted Vendor Turn Key Residentia…" at bounding box center [334, 169] width 669 height 338
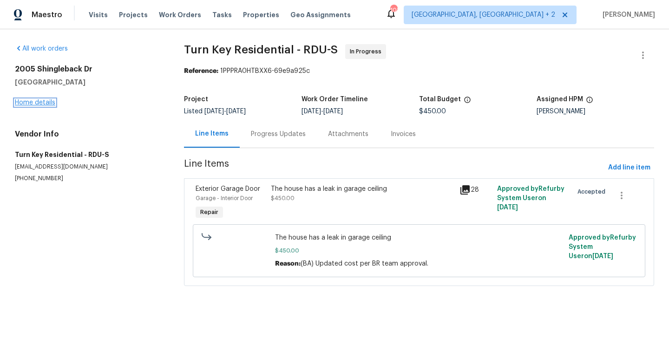
click at [38, 102] on link "Home details" at bounding box center [35, 102] width 40 height 7
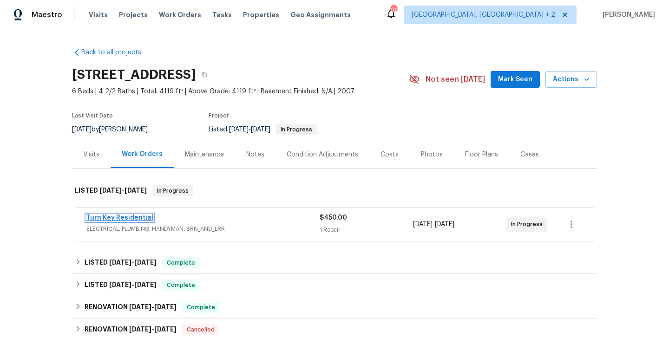
click at [132, 218] on link "Turn Key Residential" at bounding box center [119, 218] width 67 height 7
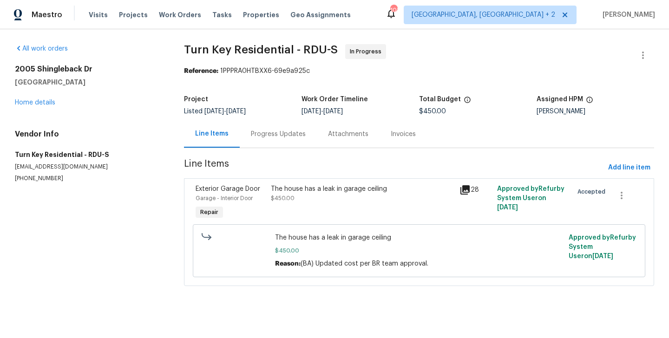
click at [267, 137] on div "Progress Updates" at bounding box center [278, 134] width 55 height 9
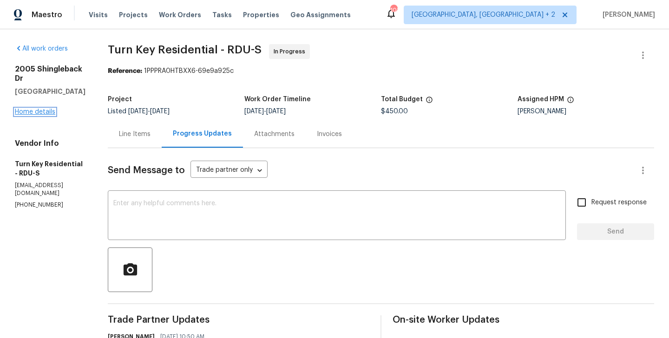
click at [39, 109] on link "Home details" at bounding box center [35, 112] width 40 height 7
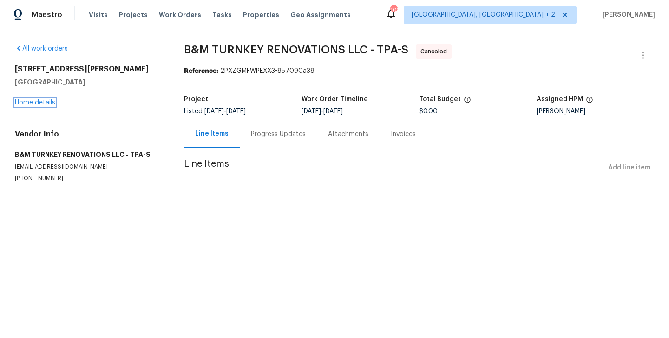
click at [43, 105] on link "Home details" at bounding box center [35, 102] width 40 height 7
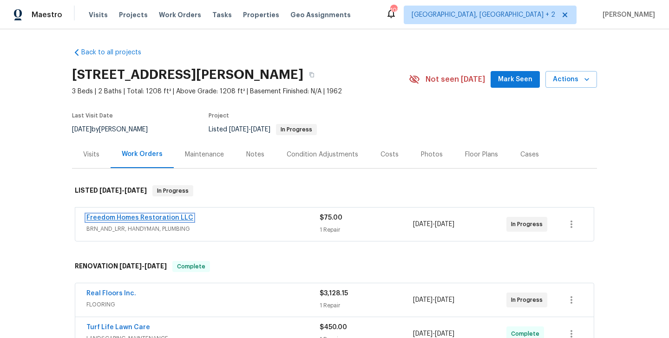
click at [169, 217] on link "Freedom Homes Restoration LLC" at bounding box center [139, 218] width 107 height 7
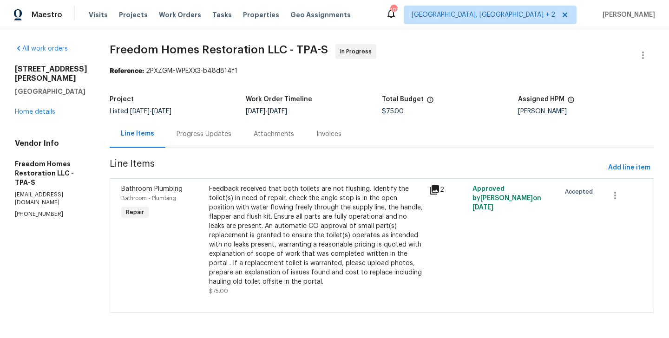
click at [200, 133] on div "Progress Updates" at bounding box center [204, 134] width 55 height 9
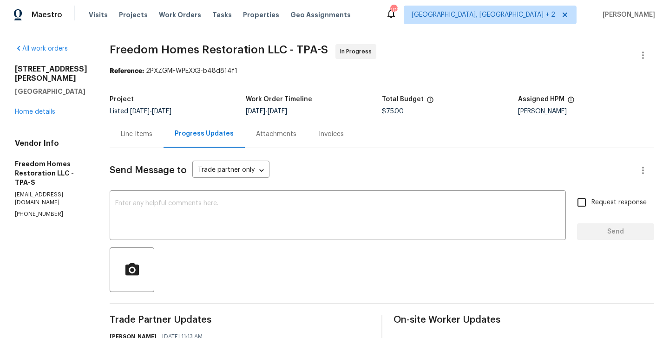
click at [184, 192] on div "Send Message to Trade partner only Trade partner only ​ x ​ Request response Se…" at bounding box center [382, 312] width 545 height 329
click at [168, 212] on textarea at bounding box center [337, 216] width 445 height 33
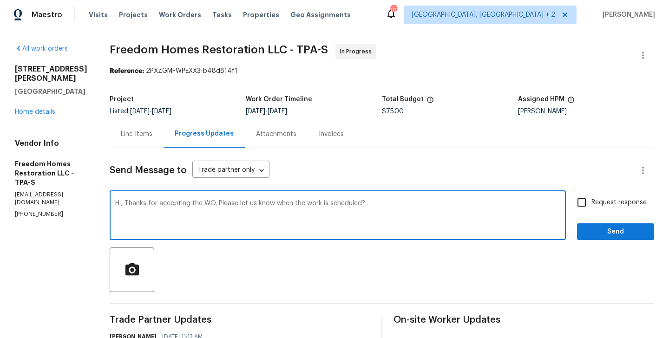
type textarea "Hi, Thanks for accepting the WO. Please let us know when the work is scheduled?"
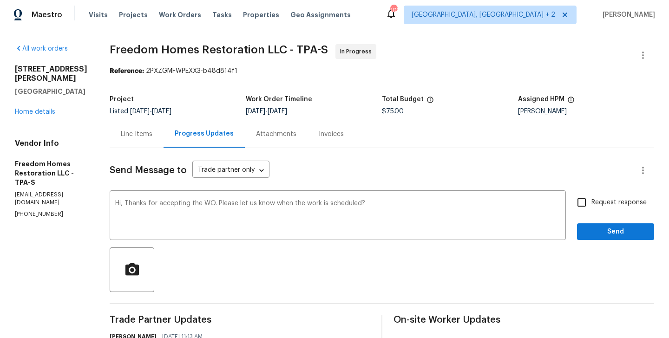
click at [595, 204] on span "Request response" at bounding box center [618, 203] width 55 height 10
click at [591, 204] on input "Request response" at bounding box center [582, 203] width 20 height 20
checkbox input "true"
click at [592, 224] on button "Send" at bounding box center [615, 231] width 77 height 17
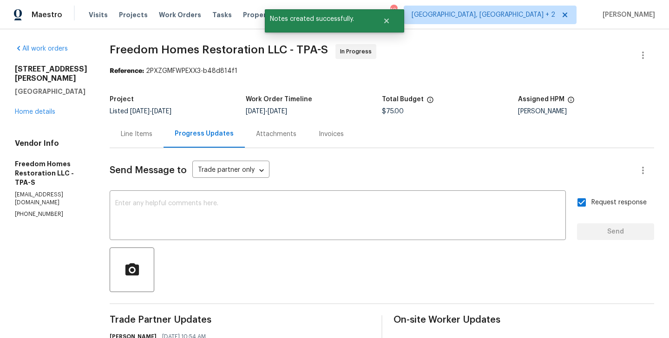
click at [54, 193] on section "All work orders [STREET_ADDRESS][PERSON_NAME] Home details Vendor Info Freedom …" at bounding box center [51, 278] width 72 height 469
copy p "[PHONE_NUMBER]"
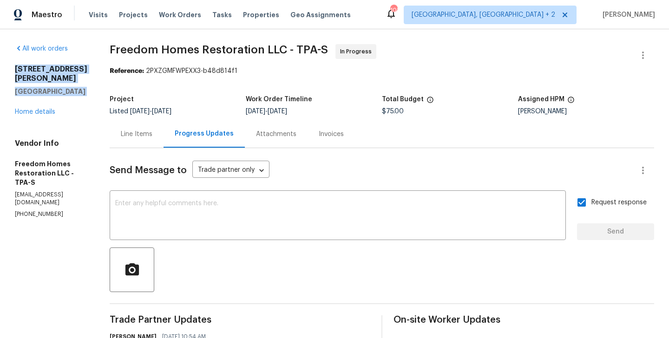
drag, startPoint x: 78, startPoint y: 87, endPoint x: 8, endPoint y: 69, distance: 71.9
click at [8, 69] on div "All work orders [STREET_ADDRESS][PERSON_NAME] Home details Vendor Info Freedom …" at bounding box center [334, 278] width 669 height 499
copy div "[STREET_ADDRESS][PERSON_NAME]"
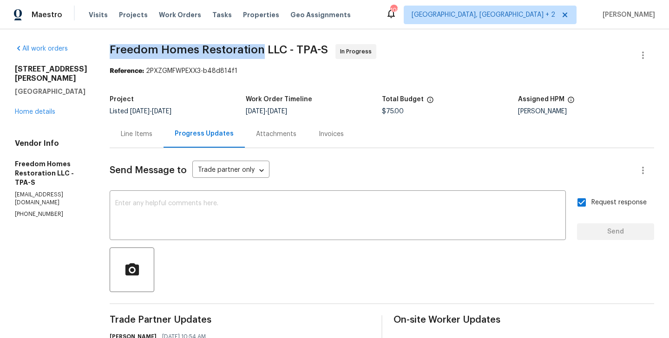
drag, startPoint x: 107, startPoint y: 47, endPoint x: 263, endPoint y: 48, distance: 156.1
click at [263, 48] on div "All work orders 4610 George Rd Tampa, FL 33634 Home details Vendor Info Freedom…" at bounding box center [334, 278] width 669 height 499
copy span "Freedom Homes Restoration"
click at [44, 109] on link "Home details" at bounding box center [35, 112] width 40 height 7
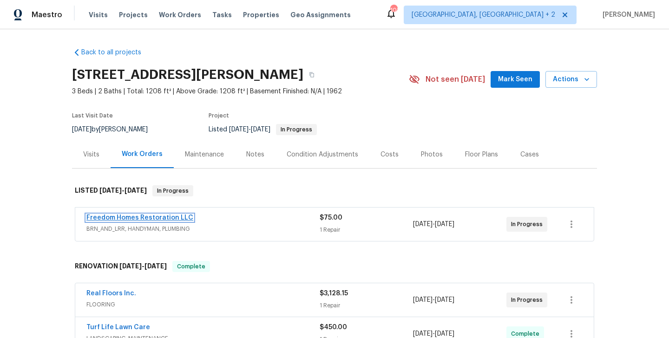
click at [151, 217] on link "Freedom Homes Restoration LLC" at bounding box center [139, 218] width 107 height 7
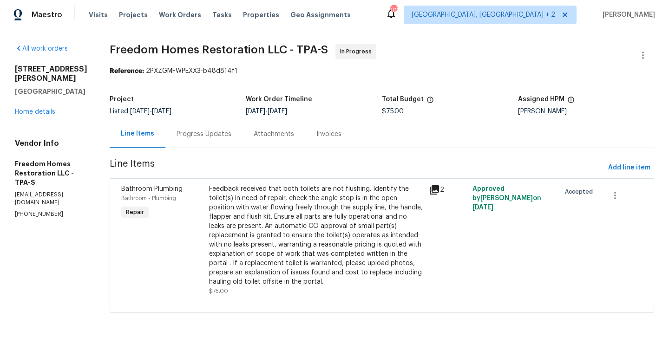
click at [219, 145] on div "Progress Updates" at bounding box center [203, 133] width 77 height 27
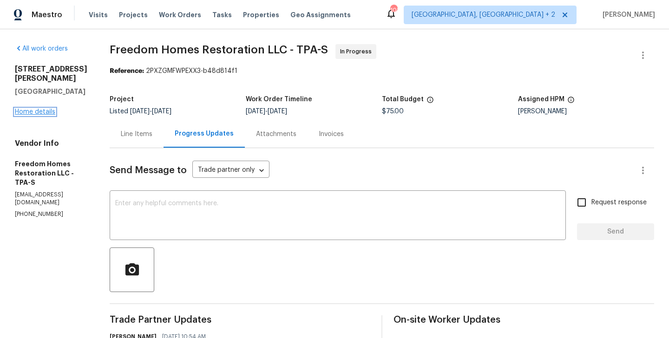
click at [41, 109] on link "Home details" at bounding box center [35, 112] width 40 height 7
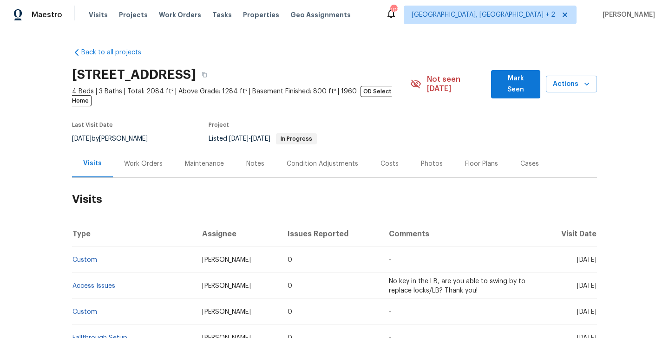
click at [156, 159] on div "Work Orders" at bounding box center [143, 163] width 39 height 9
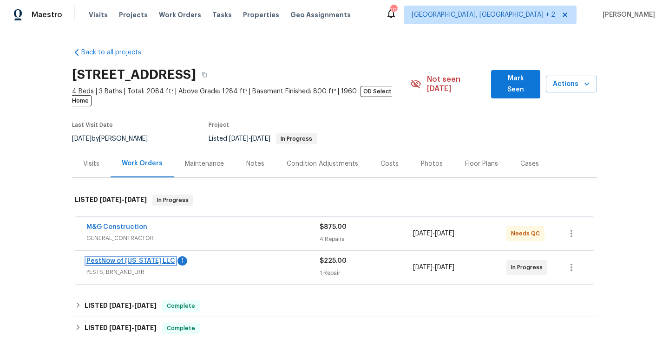
click at [148, 258] on link "PestNow of [US_STATE] LLC" at bounding box center [130, 261] width 89 height 7
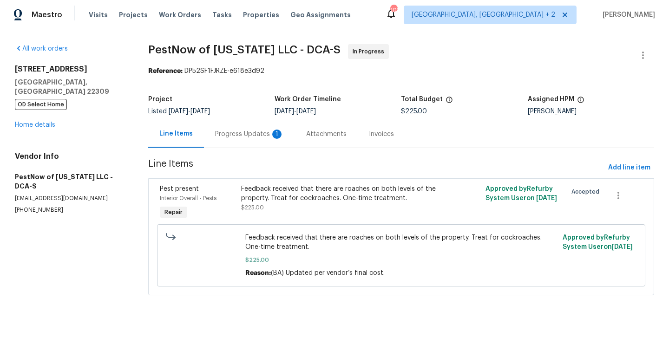
click at [249, 139] on div "Progress Updates 1" at bounding box center [249, 133] width 91 height 27
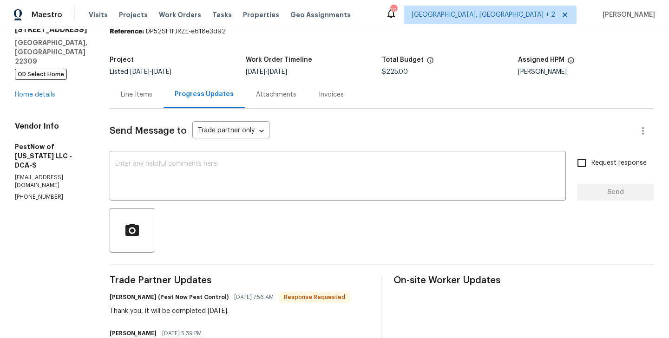
scroll to position [134, 0]
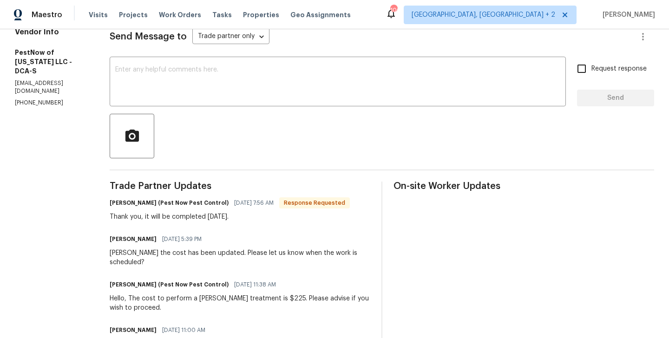
click at [121, 201] on h6 "[PERSON_NAME] (Pest Now Pest Control)" at bounding box center [169, 202] width 119 height 9
copy h6 "[PERSON_NAME]"
click at [199, 64] on div "x ​" at bounding box center [338, 82] width 456 height 47
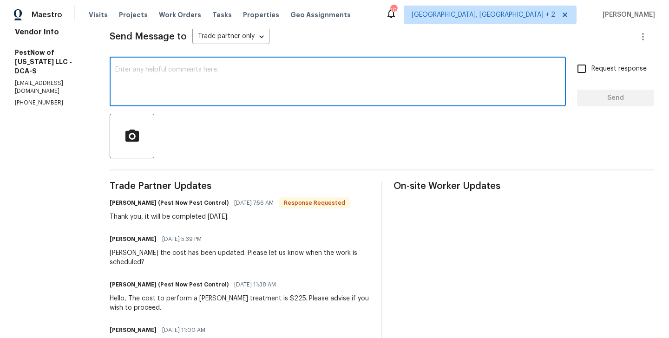
paste textarea "[PERSON_NAME]"
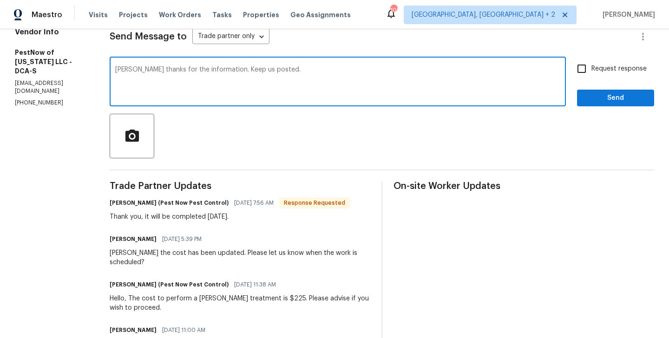
type textarea "[PERSON_NAME] thanks for the information. Keep us posted."
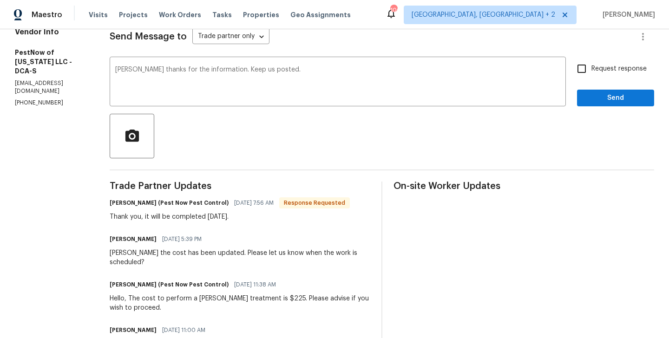
click at [604, 71] on span "Request response" at bounding box center [618, 69] width 55 height 10
click at [591, 71] on input "Request response" at bounding box center [582, 69] width 20 height 20
checkbox input "true"
click at [604, 99] on span "Send" at bounding box center [616, 98] width 62 height 12
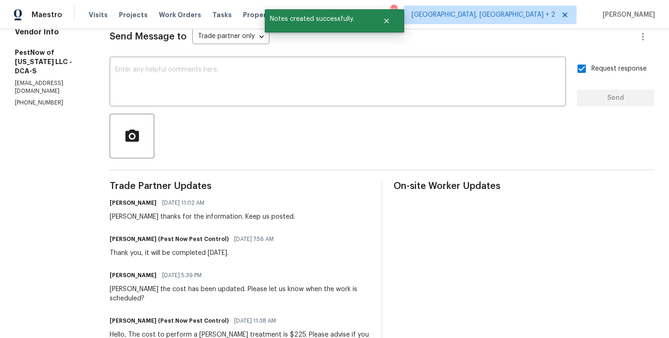
scroll to position [0, 0]
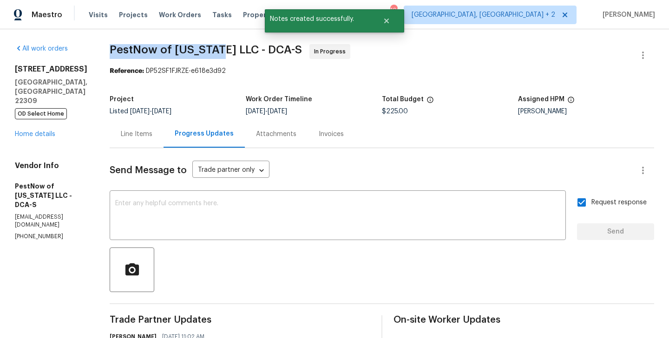
drag, startPoint x: 103, startPoint y: 58, endPoint x: 211, endPoint y: 56, distance: 108.3
copy span "PestNow of [US_STATE]"
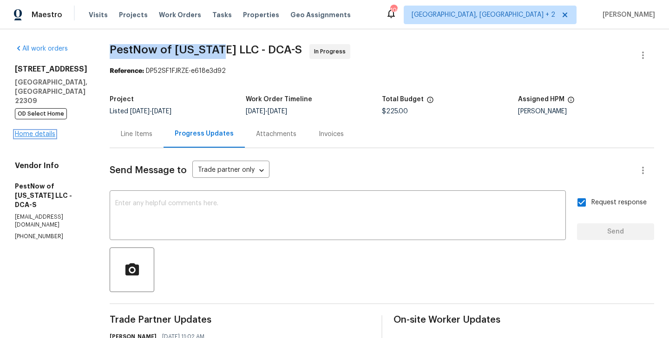
click at [52, 131] on link "Home details" at bounding box center [35, 134] width 40 height 7
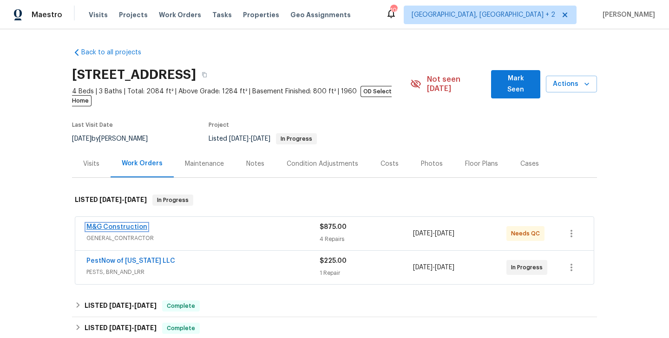
click at [129, 224] on link "M&G Construction" at bounding box center [116, 227] width 61 height 7
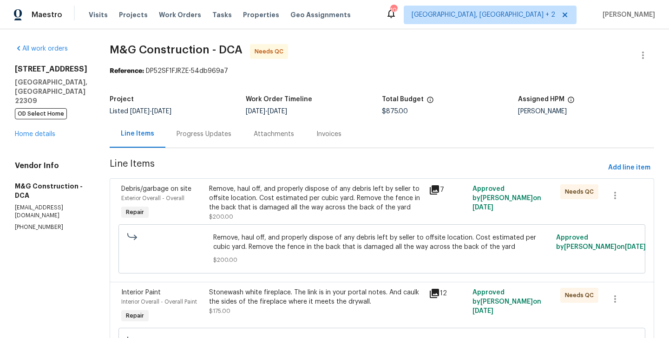
click at [212, 134] on div "Progress Updates" at bounding box center [204, 134] width 55 height 9
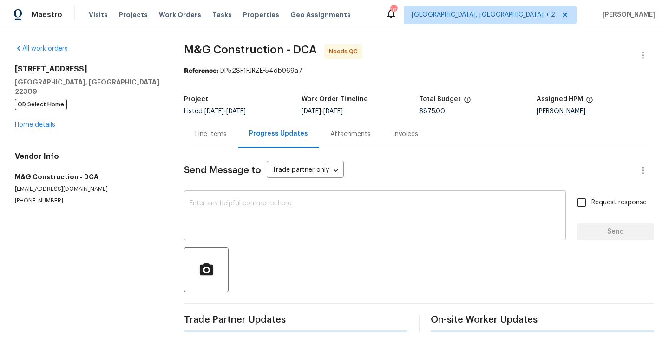
scroll to position [7, 0]
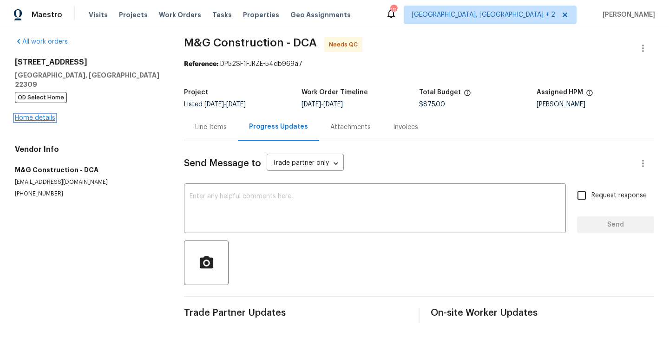
click at [50, 115] on link "Home details" at bounding box center [35, 118] width 40 height 7
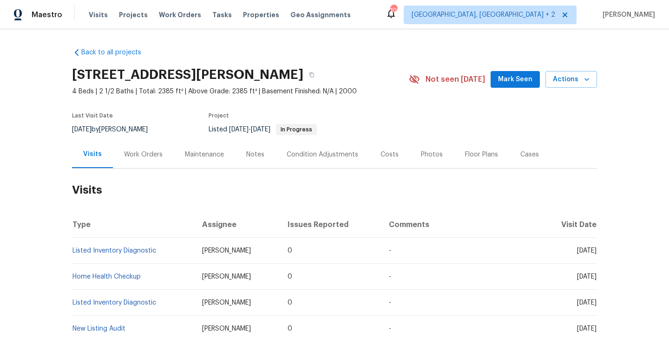
click at [155, 145] on div "Work Orders" at bounding box center [143, 154] width 61 height 27
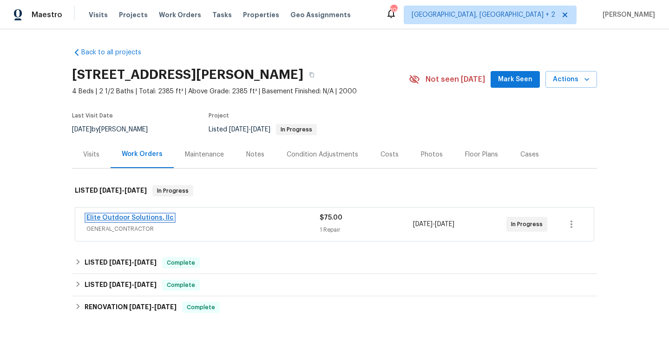
click at [151, 216] on link "Elite Outdoor Solutions, llc" at bounding box center [129, 218] width 87 height 7
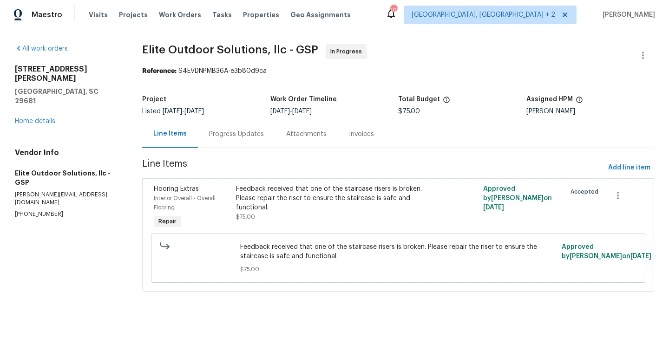
click at [250, 125] on div "Progress Updates" at bounding box center [236, 133] width 77 height 27
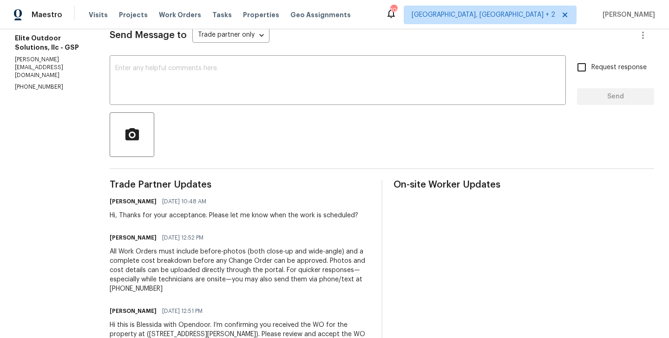
scroll to position [134, 0]
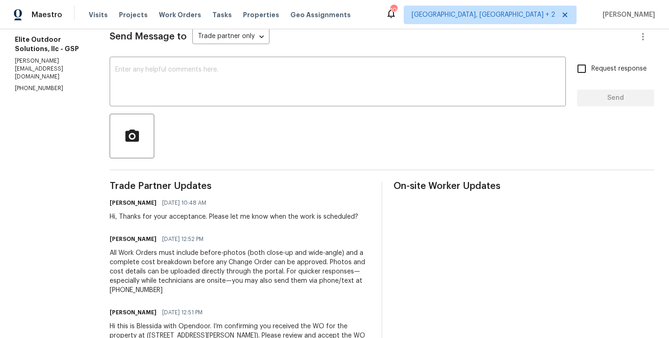
click at [34, 69] on section "All work orders 102 Thurber Way Simpsonville, SC 29681 Home details Vendor Info…" at bounding box center [51, 144] width 72 height 469
copy p "(704) 779-0386"
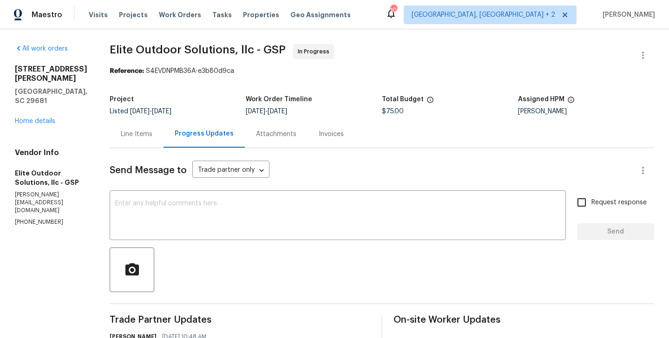
click at [36, 203] on section "All work orders 102 Thurber Way Simpsonville, SC 29681 Home details Vendor Info…" at bounding box center [51, 278] width 72 height 469
copy p "(704) 779-0386"
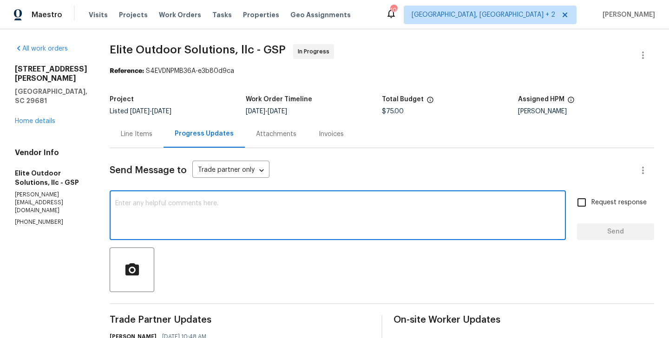
click at [168, 221] on textarea at bounding box center [337, 216] width 445 height 33
paste textarea "(704) 779-0386"
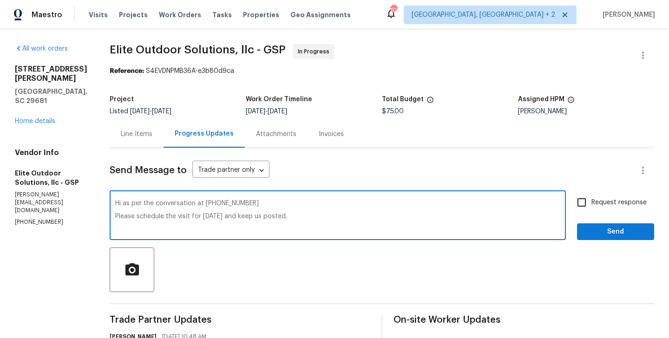
type textarea "Hi as per the conversation at (704) 779-0386 Please schedule the visit for toda…"
click at [594, 214] on div "Request response Send" at bounding box center [615, 216] width 77 height 47
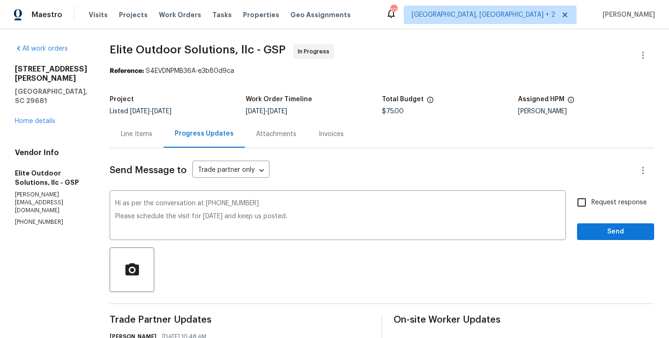
click at [588, 206] on input "Request response" at bounding box center [582, 203] width 20 height 20
checkbox input "true"
click at [590, 236] on span "Send" at bounding box center [616, 232] width 62 height 12
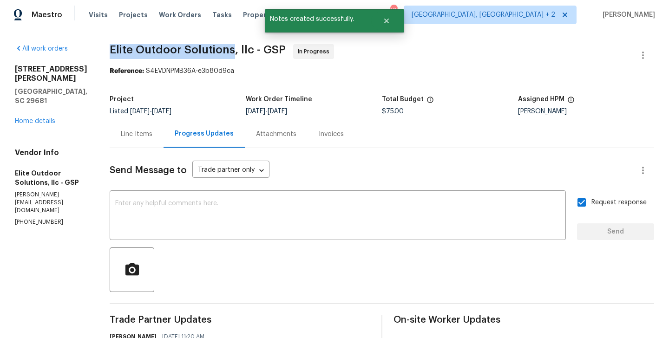
drag, startPoint x: 100, startPoint y: 55, endPoint x: 229, endPoint y: 55, distance: 128.7
click at [229, 55] on div "All work orders 102 Thurber Way Simpsonville, SC 29681 Home details Vendor Info…" at bounding box center [334, 301] width 669 height 545
copy span "Elite Outdoor Solutions"
click at [28, 116] on div "102 Thurber Way Simpsonville, SC 29681 Home details" at bounding box center [51, 95] width 72 height 61
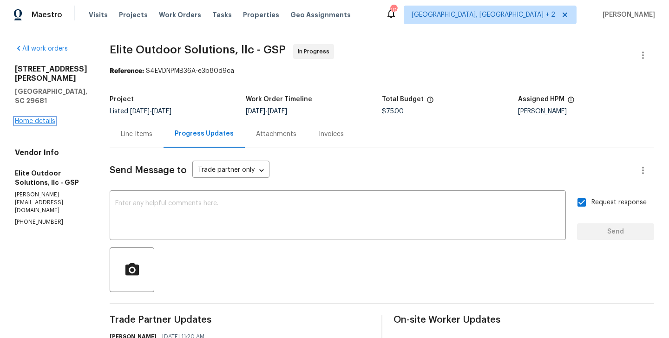
click at [28, 118] on link "Home details" at bounding box center [35, 121] width 40 height 7
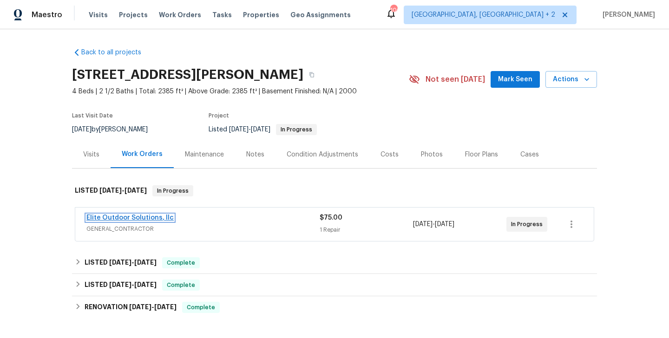
click at [151, 215] on link "Elite Outdoor Solutions, llc" at bounding box center [129, 218] width 87 height 7
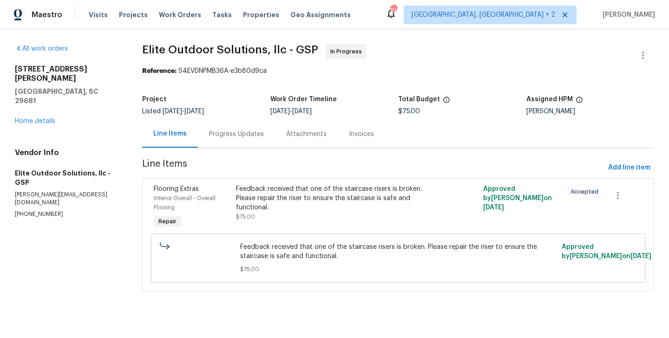
click at [230, 137] on div "Progress Updates" at bounding box center [236, 134] width 55 height 9
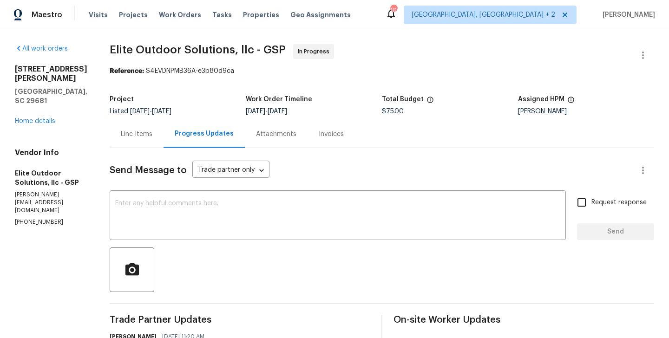
click at [36, 107] on div "102 Thurber Way Simpsonville, SC 29681 Home details" at bounding box center [51, 95] width 72 height 61
click at [37, 118] on link "Home details" at bounding box center [35, 121] width 40 height 7
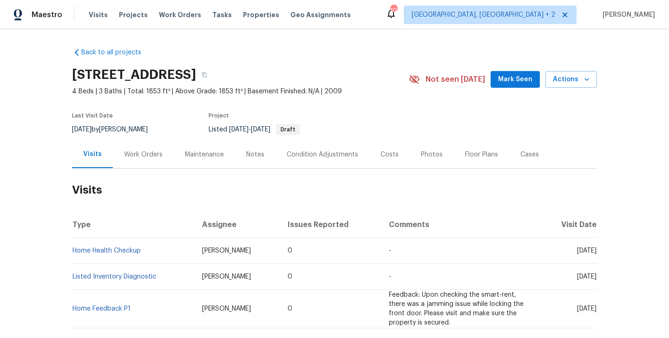
click at [145, 141] on div "Work Orders" at bounding box center [143, 154] width 61 height 27
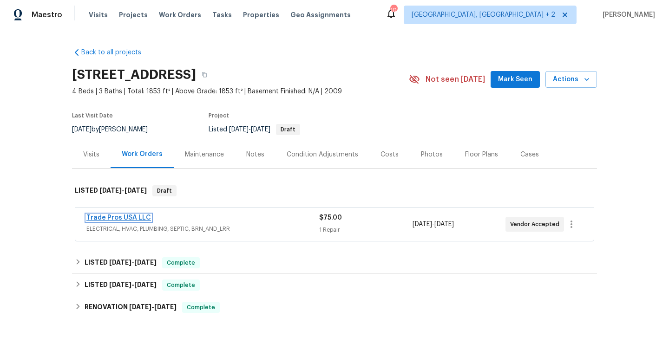
click at [139, 217] on link "Trade Pros USA LLC" at bounding box center [118, 218] width 65 height 7
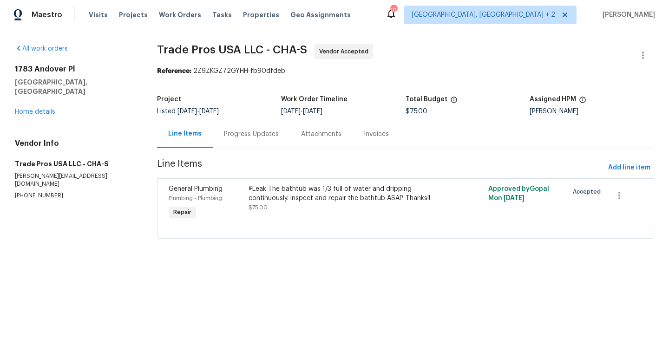
click at [238, 137] on div "Progress Updates" at bounding box center [251, 134] width 55 height 9
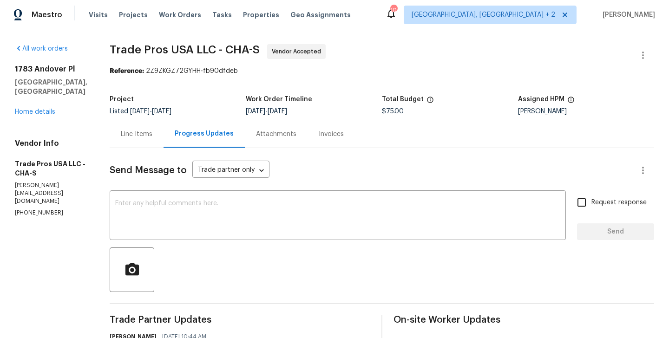
scroll to position [194, 0]
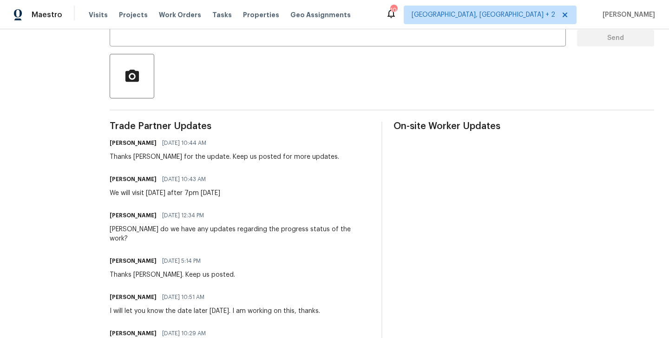
click at [110, 178] on h6 "Trevor Davidson" at bounding box center [133, 179] width 47 height 9
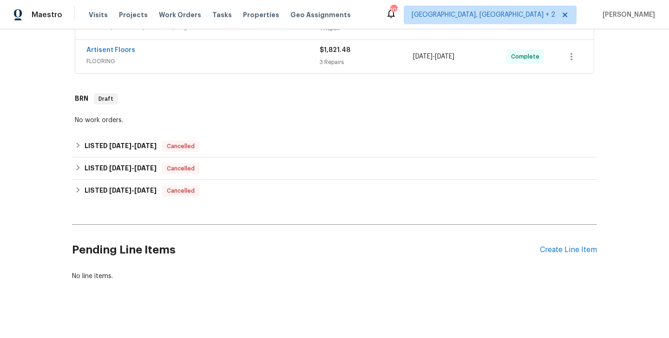
scroll to position [337, 0]
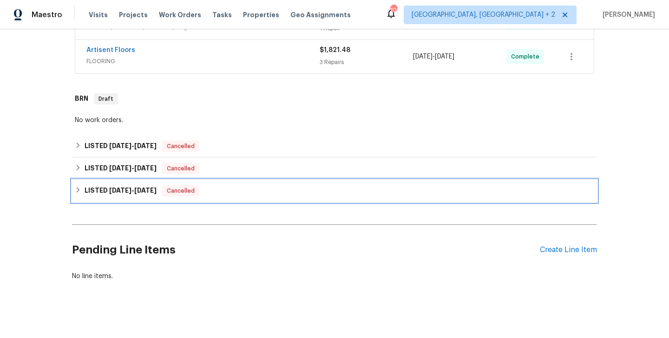
click at [157, 193] on span "[DATE]" at bounding box center [145, 190] width 22 height 7
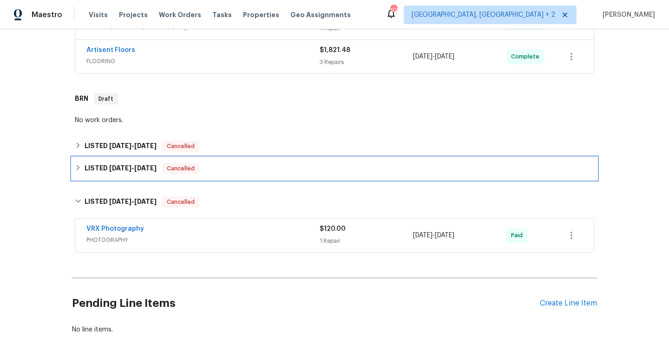
click at [170, 176] on div "LISTED [DATE] - [DATE] Cancelled" at bounding box center [334, 169] width 525 height 22
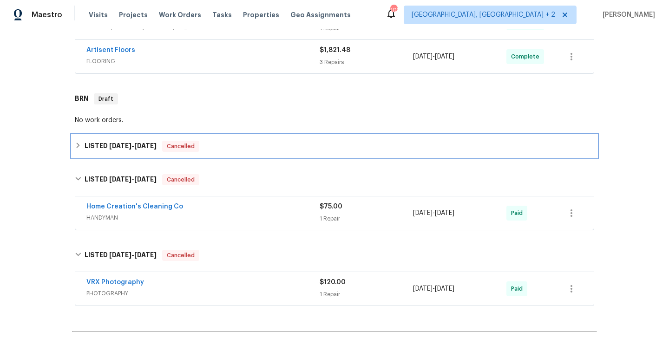
click at [150, 144] on span "[DATE]" at bounding box center [145, 146] width 22 height 7
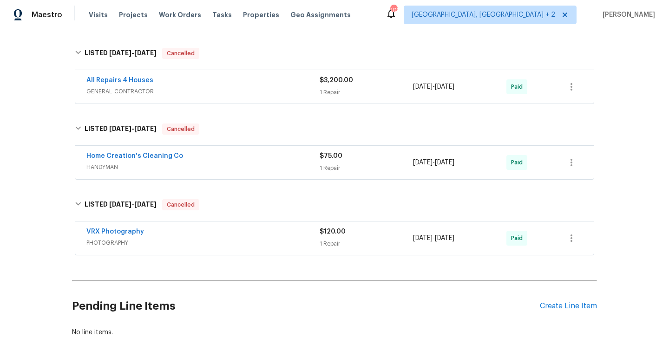
scroll to position [410, 0]
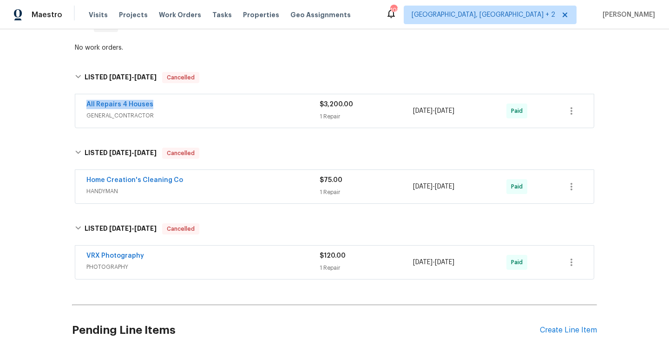
drag, startPoint x: 157, startPoint y: 106, endPoint x: 82, endPoint y: 105, distance: 74.8
click at [82, 105] on div "All Repairs 4 Houses GENERAL_CONTRACTOR $3,200.00 1 Repair [DATE] - [DATE] Paid" at bounding box center [334, 110] width 519 height 33
copy link "All Repairs 4 Houses"
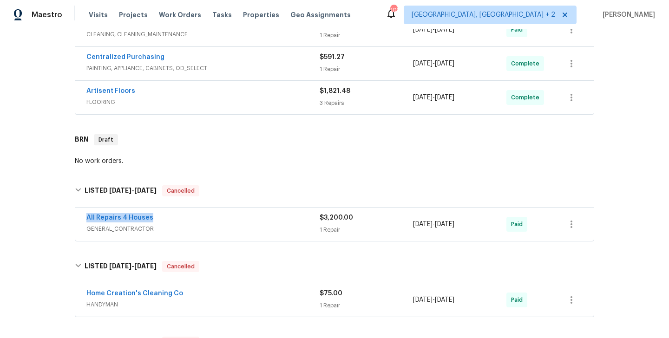
scroll to position [296, 0]
click at [164, 219] on div "All Repairs 4 Houses" at bounding box center [202, 219] width 233 height 11
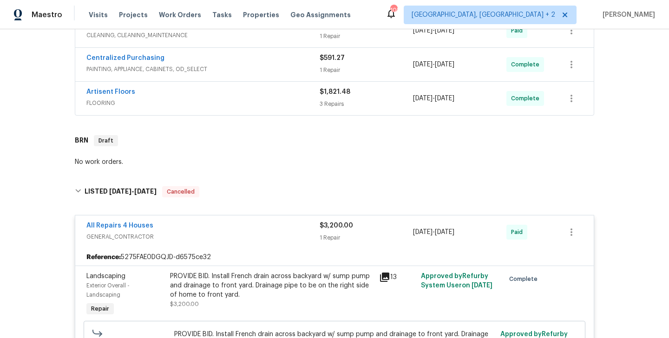
click at [164, 223] on div "All Repairs 4 Houses" at bounding box center [202, 226] width 233 height 11
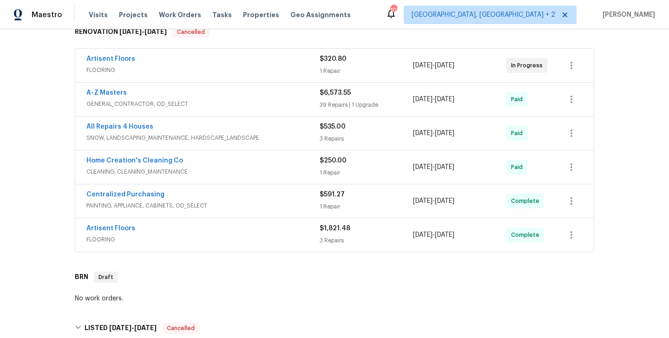
scroll to position [157, 0]
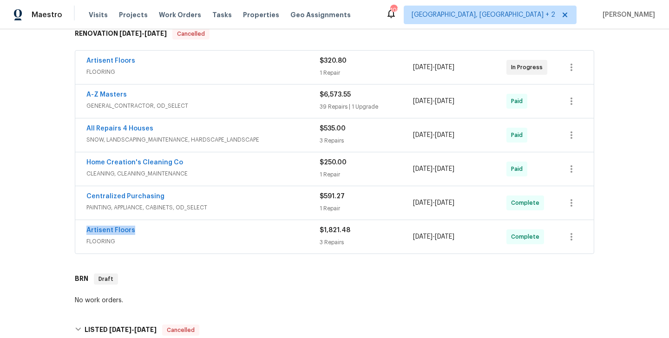
drag, startPoint x: 137, startPoint y: 231, endPoint x: 78, endPoint y: 231, distance: 59.0
click at [78, 231] on div "Artisent Floors FLOORING $1,821.48 3 Repairs [DATE] - [DATE] Complete" at bounding box center [334, 236] width 519 height 33
copy link "Artisent Floors"
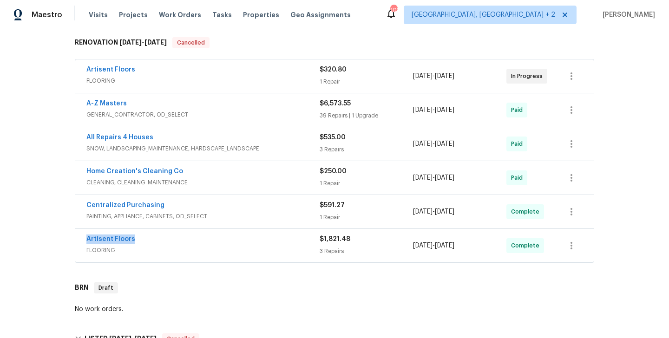
scroll to position [146, 0]
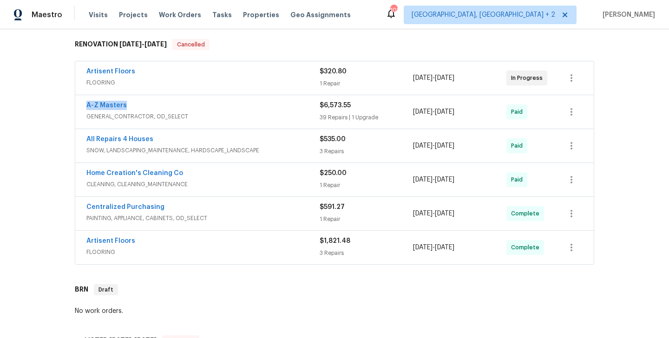
drag, startPoint x: 133, startPoint y: 106, endPoint x: 66, endPoint y: 105, distance: 66.9
click at [66, 105] on div "Back to all projects [STREET_ADDRESS][PERSON_NAME] 3 Beds | 1 Baths | Total: 10…" at bounding box center [334, 183] width 669 height 309
copy link "A-Z Masters"
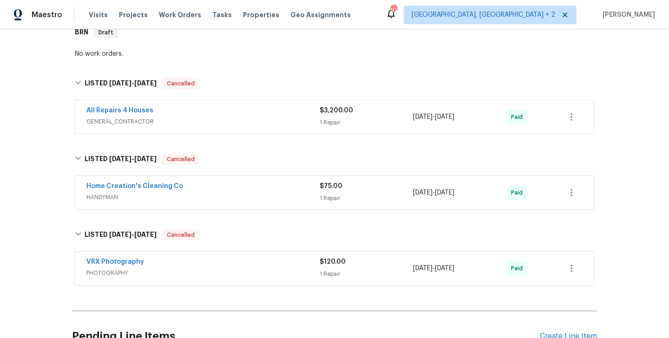
scroll to position [314, 0]
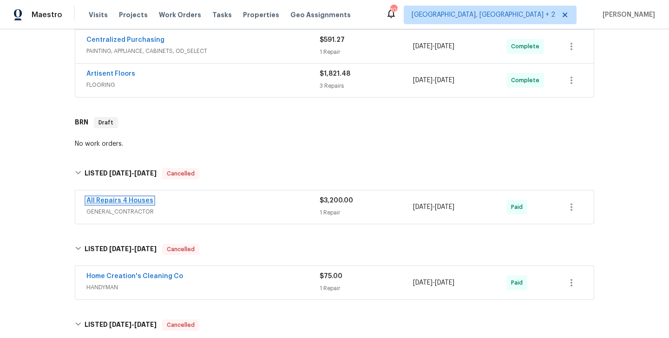
click at [133, 202] on link "All Repairs 4 Houses" at bounding box center [119, 200] width 67 height 7
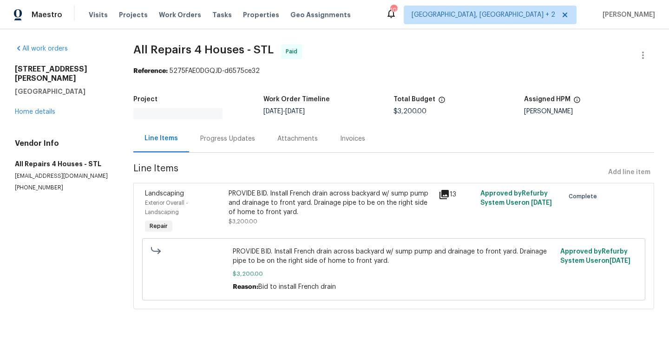
click at [49, 172] on p "[EMAIL_ADDRESS][DOMAIN_NAME]" at bounding box center [63, 176] width 96 height 8
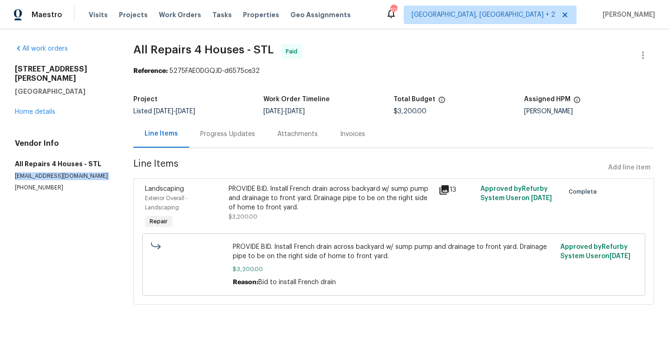
copy p "[EMAIL_ADDRESS][DOMAIN_NAME]"
click at [38, 184] on p "[PHONE_NUMBER]" at bounding box center [63, 188] width 96 height 8
copy p "[PHONE_NUMBER]"
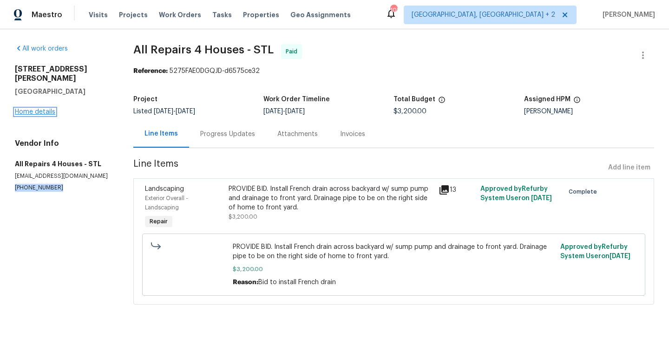
click at [32, 109] on link "Home details" at bounding box center [35, 112] width 40 height 7
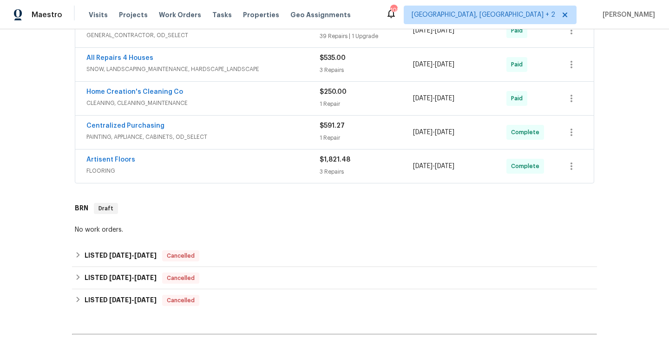
scroll to position [228, 0]
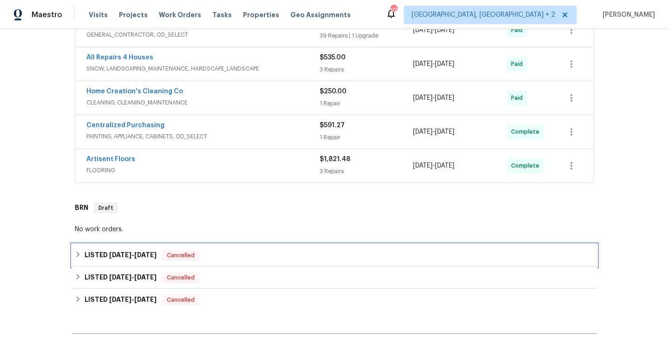
click at [194, 255] on span "Cancelled" at bounding box center [180, 255] width 35 height 9
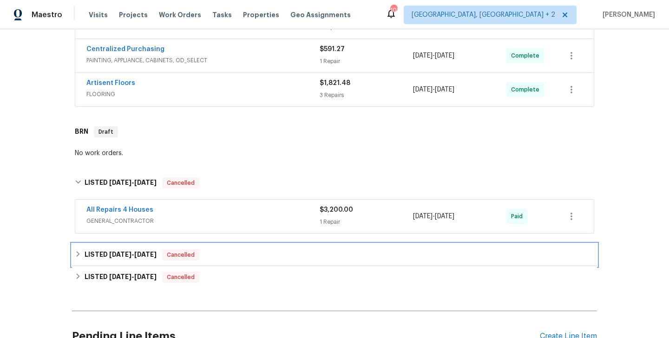
click at [182, 258] on span "Cancelled" at bounding box center [180, 254] width 35 height 9
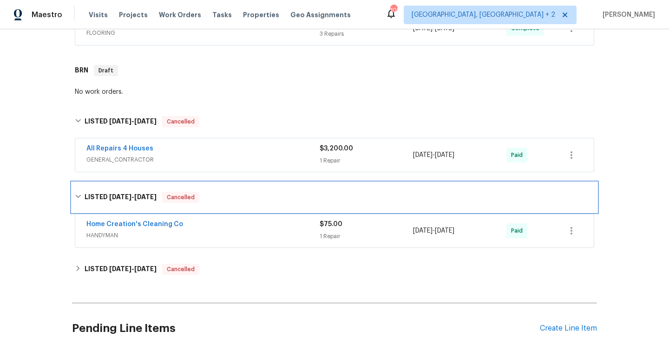
scroll to position [366, 0]
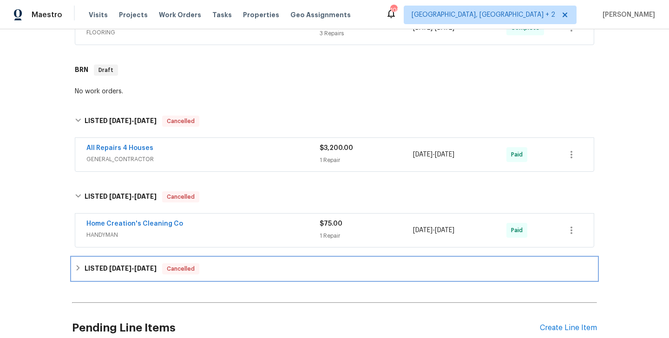
click at [169, 264] on span "Cancelled" at bounding box center [180, 268] width 35 height 9
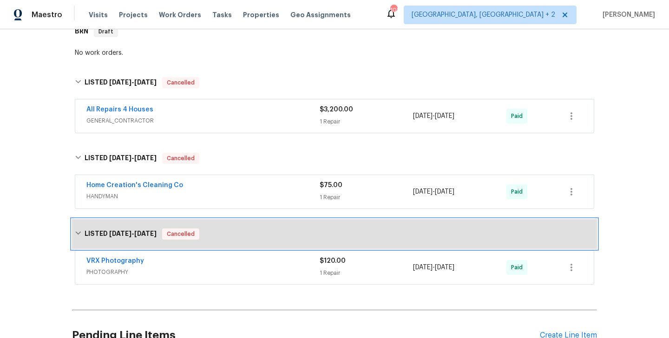
scroll to position [367, 0]
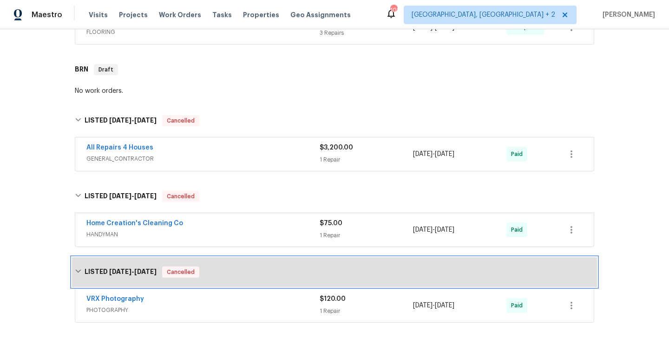
click at [154, 261] on div "LISTED 6/18/25 - 6/19/25 Cancelled" at bounding box center [334, 272] width 525 height 30
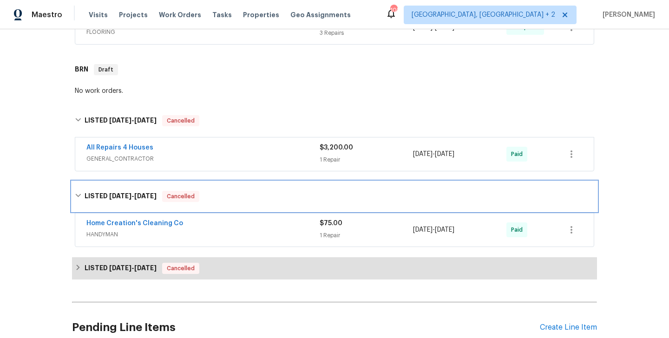
click at [167, 196] on span "Cancelled" at bounding box center [180, 196] width 35 height 9
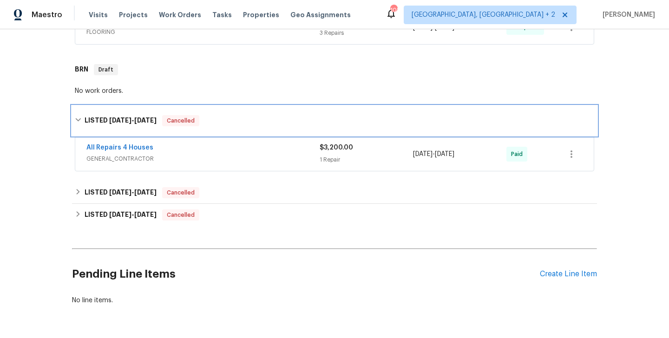
click at [182, 125] on span "Cancelled" at bounding box center [180, 120] width 35 height 9
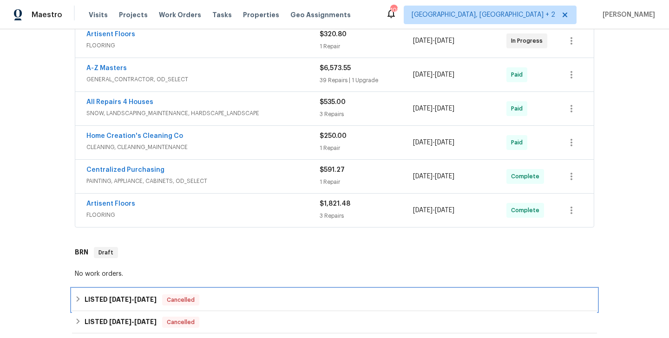
scroll to position [183, 0]
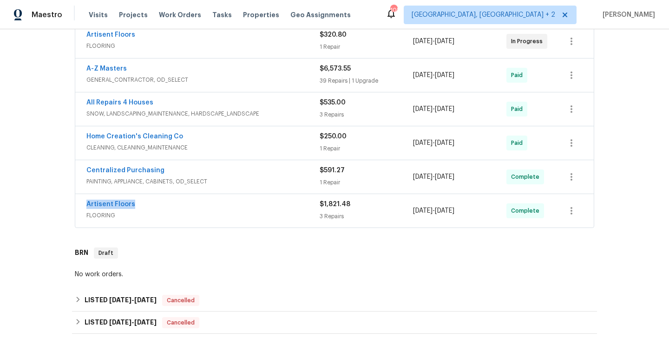
drag, startPoint x: 137, startPoint y: 206, endPoint x: 83, endPoint y: 206, distance: 53.9
click at [83, 206] on div "Artisent Floors FLOORING $1,821.48 3 Repairs 4/15/2025 - 5/19/2025 Complete" at bounding box center [334, 210] width 519 height 33
click at [127, 204] on link "Artisent Floors" at bounding box center [110, 204] width 49 height 7
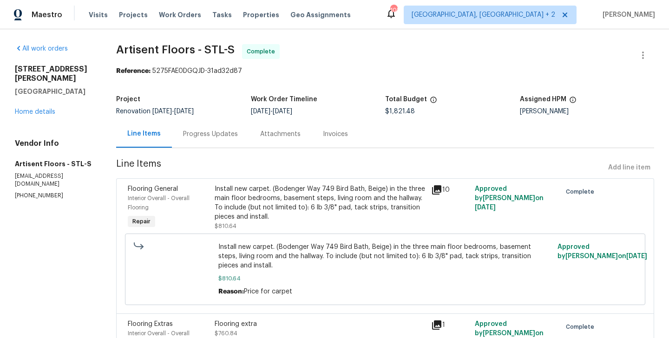
click at [53, 172] on p "hsouthard@artisentfloors.com" at bounding box center [54, 180] width 79 height 16
copy p "hsouthard@artisentfloors.com"
click at [16, 192] on p "(314) 330-3531" at bounding box center [54, 196] width 79 height 8
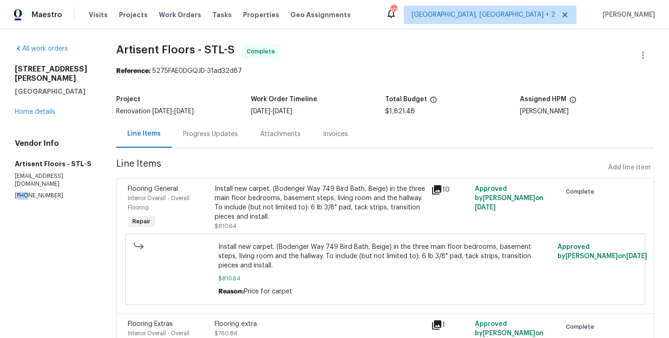
click at [16, 192] on p "(314) 330-3531" at bounding box center [54, 196] width 79 height 8
copy p "(314) 330-3531"
click at [395, 116] on div "Project Renovation 4/15/2025 - 6/13/2025 Work Order Timeline 4/15/2025 - 5/19/2…" at bounding box center [385, 106] width 538 height 30
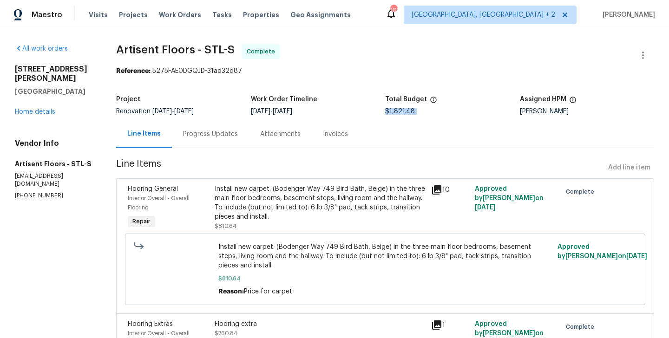
click at [395, 116] on div "Project Renovation 4/15/2025 - 6/13/2025 Work Order Timeline 4/15/2025 - 5/19/2…" at bounding box center [385, 106] width 538 height 30
copy span "$1,821.48"
click at [52, 107] on div "2118 Hungerford Dr Florissant, MO 63031 Home details" at bounding box center [54, 91] width 79 height 52
click at [49, 109] on link "Home details" at bounding box center [35, 112] width 40 height 7
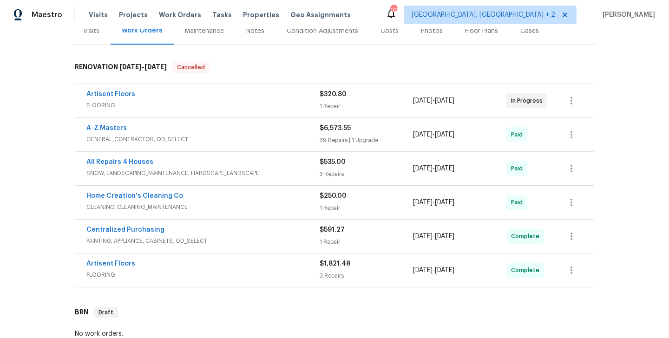
scroll to position [127, 0]
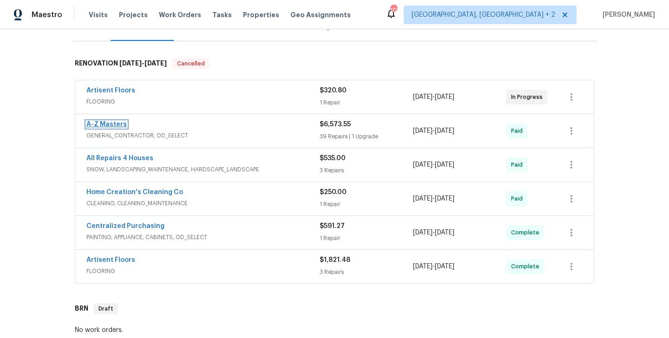
click at [118, 124] on link "A-Z Masters" at bounding box center [106, 124] width 40 height 7
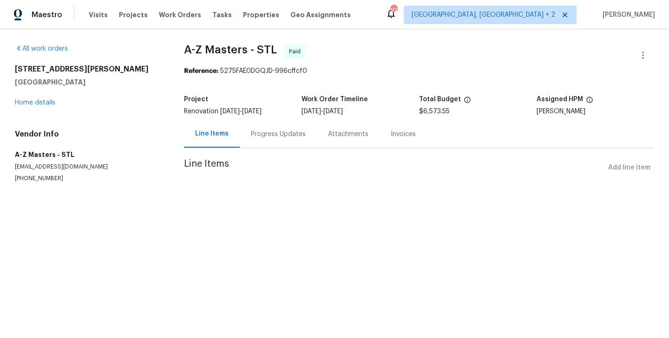
click at [281, 137] on div "Progress Updates" at bounding box center [278, 134] width 55 height 9
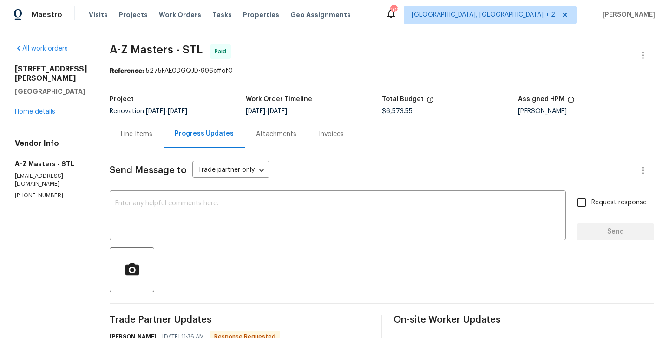
click at [110, 142] on div "Line Items" at bounding box center [137, 133] width 54 height 27
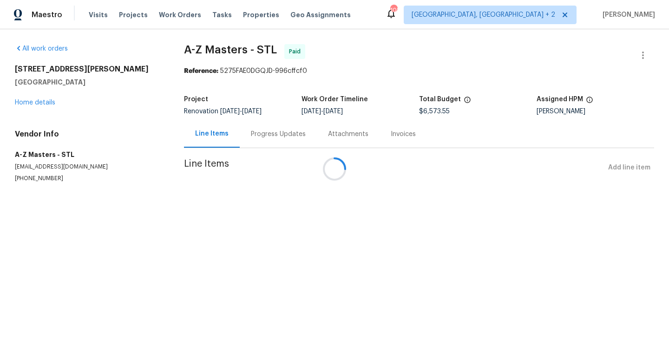
click at [421, 116] on div at bounding box center [334, 169] width 669 height 338
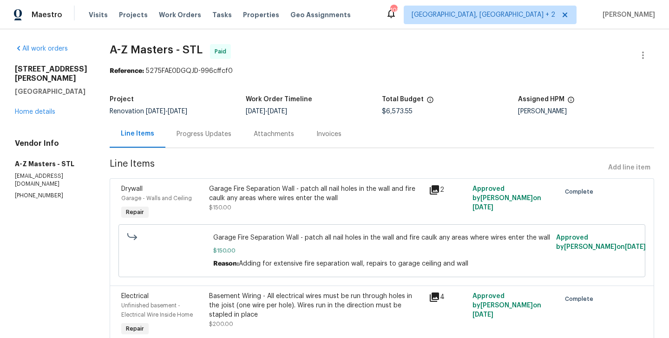
click at [56, 164] on div "All work orders 2118 Hungerford Dr Florissant, MO 63031 Home details Vendor Inf…" at bounding box center [51, 122] width 72 height 156
click at [39, 188] on p "hello@a-zmasters.com" at bounding box center [51, 180] width 72 height 16
copy p "hello@a-zmasters.com"
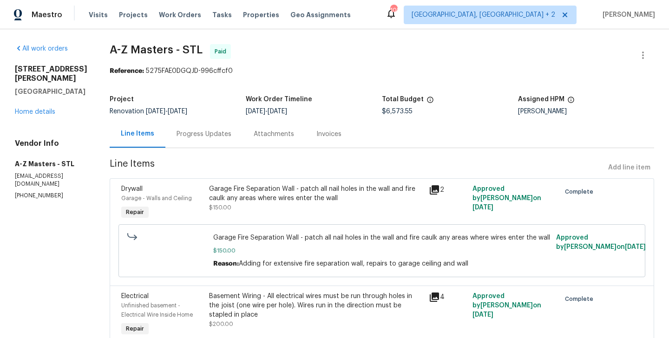
click at [33, 200] on p "(612) 532-9803" at bounding box center [51, 196] width 72 height 8
copy p "(612) 532-9803"
click at [382, 114] on span "$6,573.55" at bounding box center [397, 111] width 31 height 7
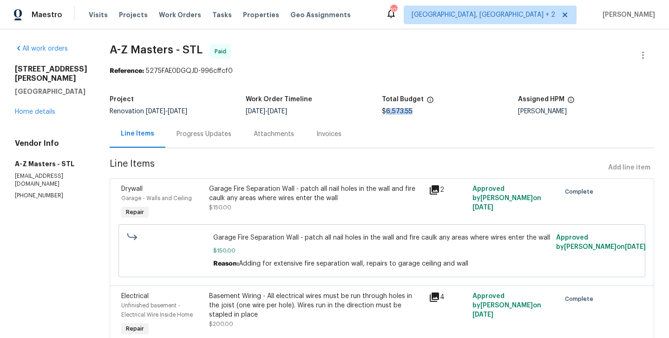
click at [382, 114] on span "$6,573.55" at bounding box center [397, 111] width 31 height 7
click at [37, 115] on link "Home details" at bounding box center [35, 112] width 40 height 7
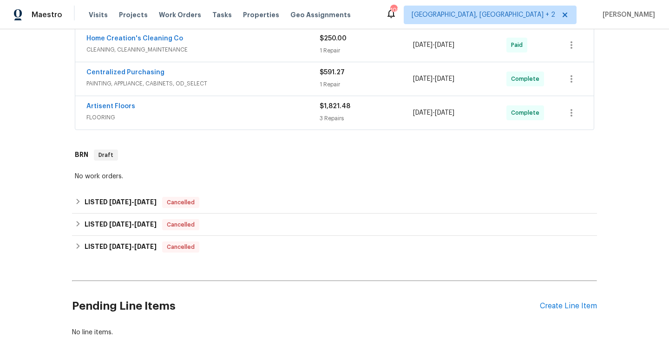
scroll to position [283, 0]
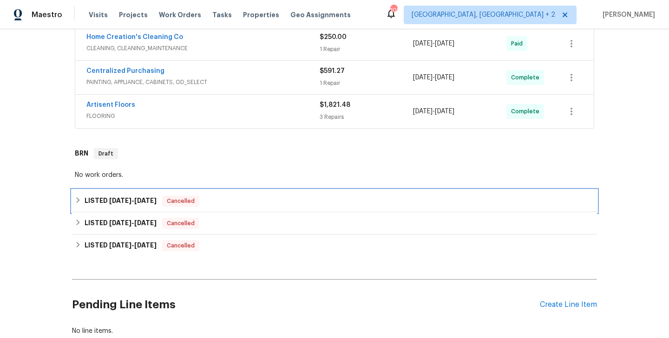
click at [176, 200] on span "Cancelled" at bounding box center [180, 201] width 35 height 9
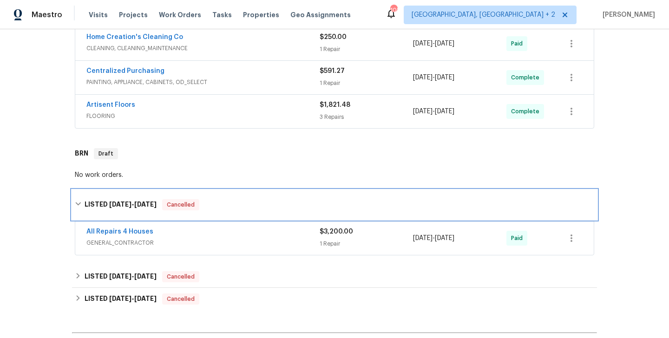
click at [177, 202] on span "Cancelled" at bounding box center [180, 204] width 35 height 9
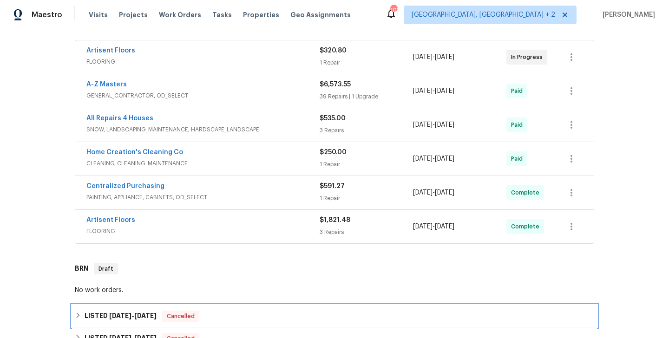
scroll to position [0, 0]
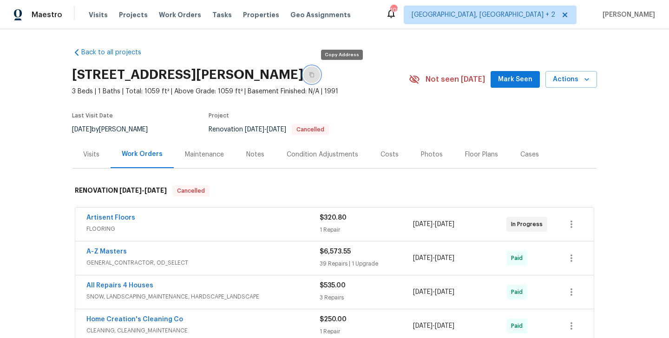
click at [315, 73] on icon "button" at bounding box center [312, 75] width 6 height 6
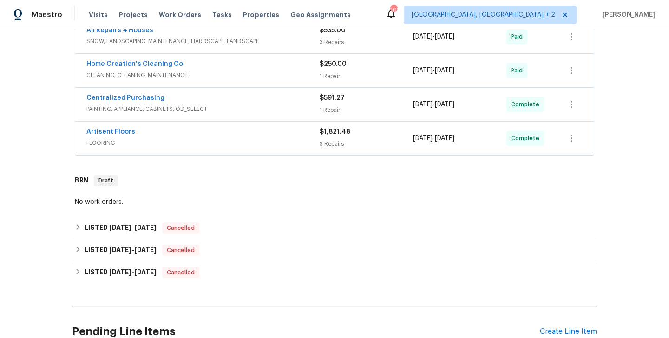
scroll to position [262, 0]
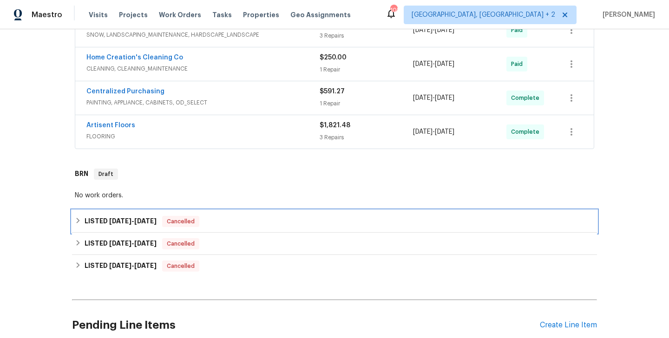
click at [152, 216] on h6 "LISTED [DATE] - [DATE]" at bounding box center [121, 221] width 72 height 11
